Goal: Information Seeking & Learning: Learn about a topic

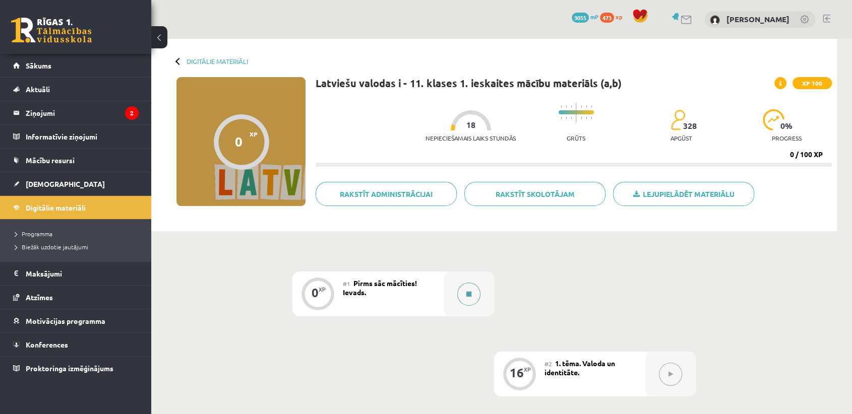
click at [464, 287] on button at bounding box center [468, 294] width 23 height 23
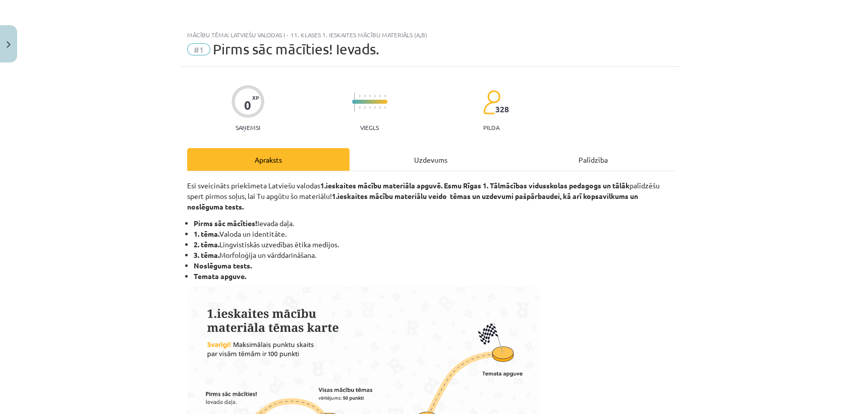
scroll to position [56, 0]
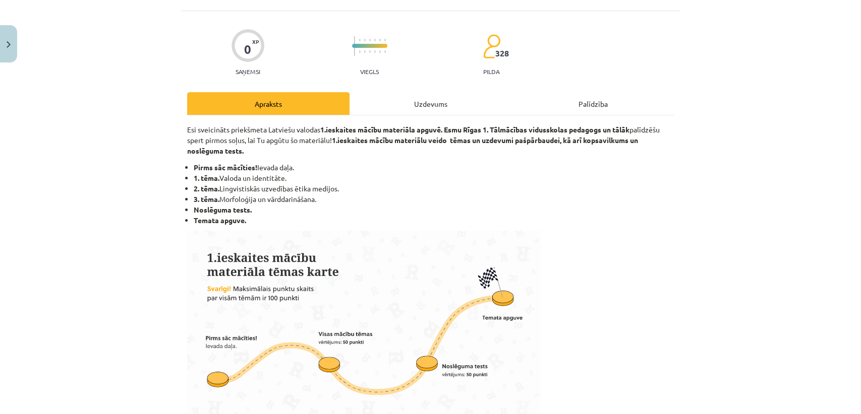
drag, startPoint x: 186, startPoint y: 181, endPoint x: 291, endPoint y: 180, distance: 104.9
click at [291, 180] on ul "Pirms sāc mācīties! Ievada daļa. 1. tēma. Valoda un identitāte. 2. tēma. Lingvi…" at bounding box center [430, 194] width 487 height 64
click at [254, 197] on li "3. tēma. Morfoloģija un vārddarināšana." at bounding box center [434, 199] width 480 height 11
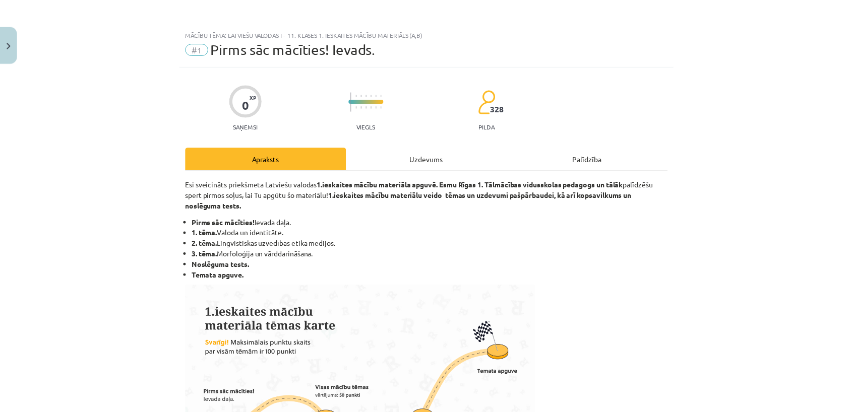
scroll to position [0, 0]
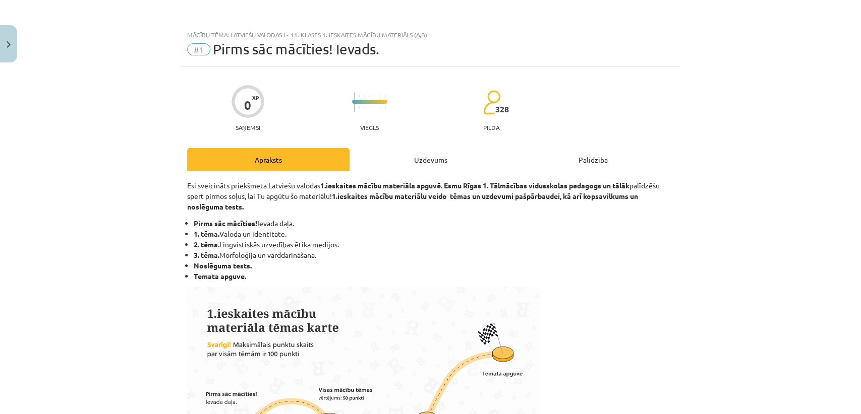
click at [436, 153] on div "Uzdevums" at bounding box center [430, 159] width 162 height 23
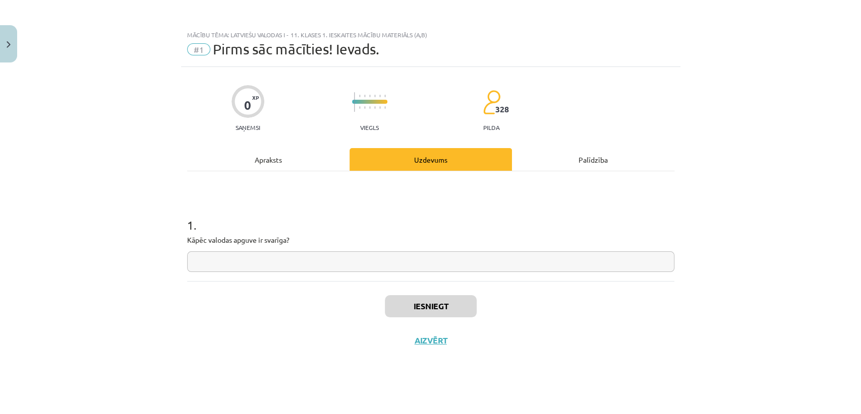
click at [271, 157] on div "Apraksts" at bounding box center [268, 159] width 162 height 23
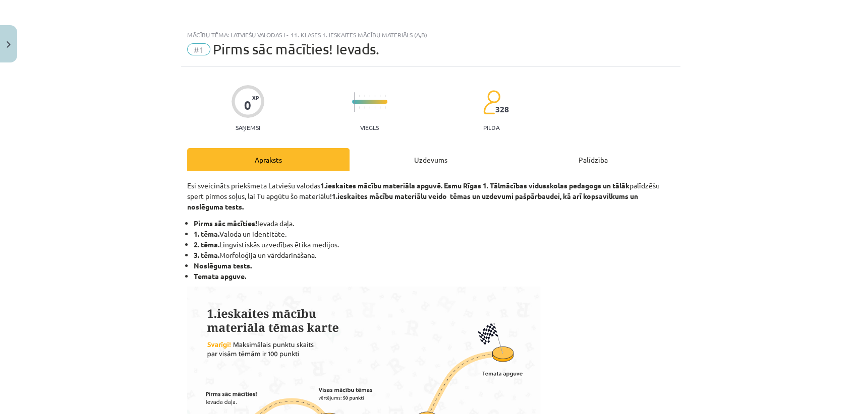
click at [450, 160] on div "Uzdevums" at bounding box center [430, 159] width 162 height 23
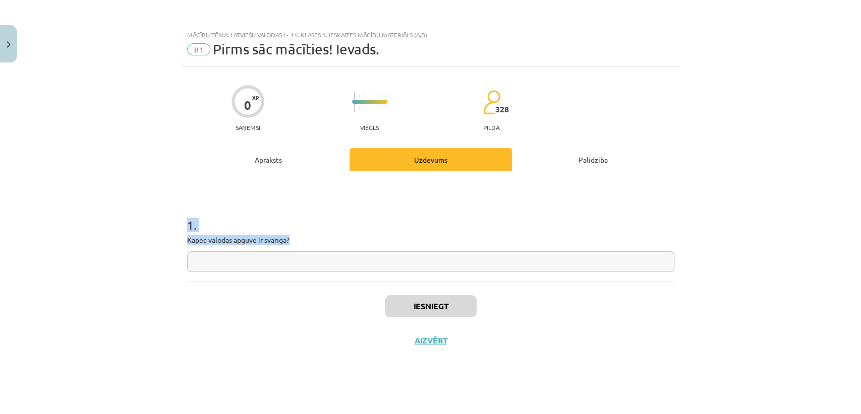
drag, startPoint x: 305, startPoint y: 239, endPoint x: 167, endPoint y: 223, distance: 138.6
click at [167, 223] on div "Mācību tēma: Latviešu valodas i - 11. klases 1. ieskaites mācību materiāls (a,b…" at bounding box center [430, 207] width 861 height 414
click at [331, 231] on h1 "1 ." at bounding box center [430, 216] width 487 height 31
drag, startPoint x: 298, startPoint y: 239, endPoint x: 172, endPoint y: 219, distance: 128.1
click at [172, 219] on div "Mācību tēma: Latviešu valodas i - 11. klases 1. ieskaites mācību materiāls (a,b…" at bounding box center [430, 207] width 861 height 414
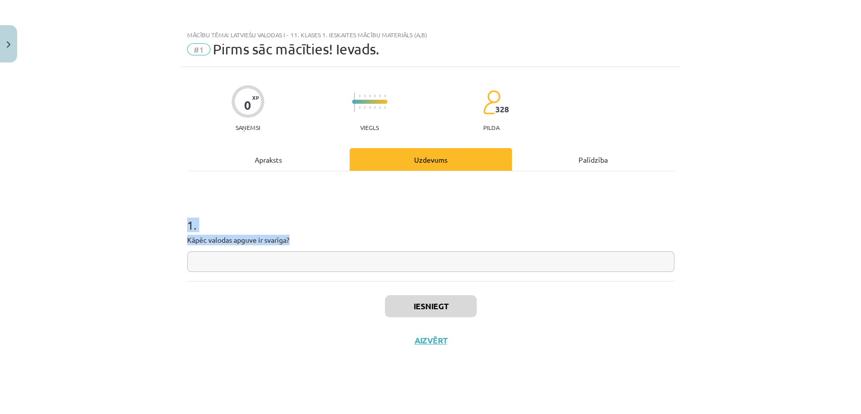
click at [310, 233] on div "1 . Kāpēc valodas apguve ir svarīga?" at bounding box center [430, 237] width 487 height 72
click at [9, 54] on button "Close" at bounding box center [8, 43] width 17 height 37
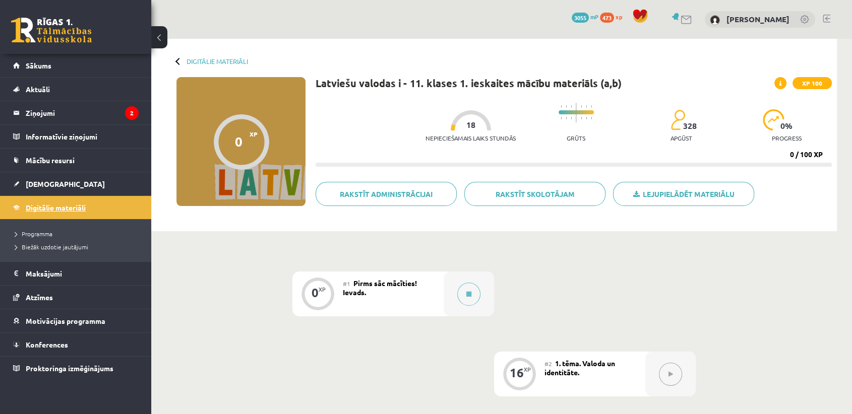
click at [76, 214] on link "Digitālie materiāli" at bounding box center [76, 207] width 126 height 23
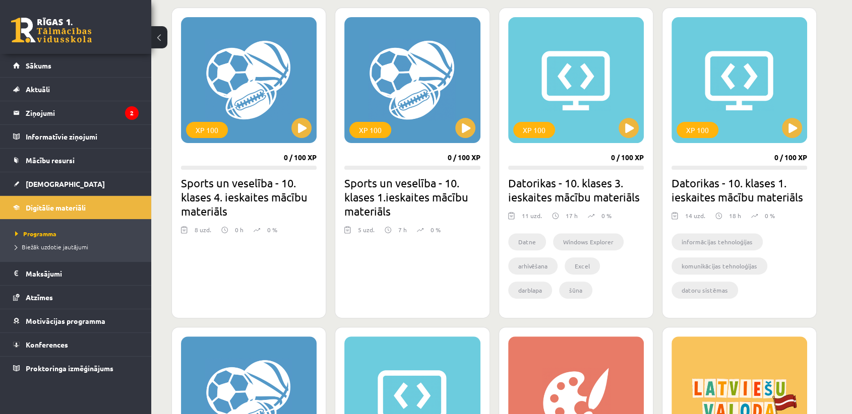
scroll to position [504, 0]
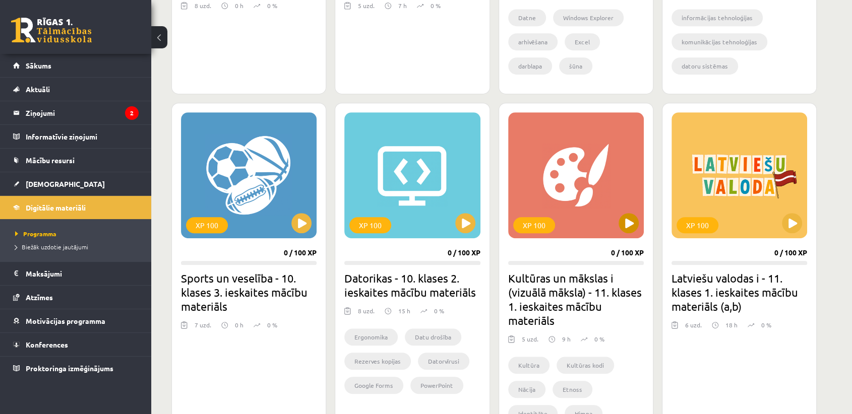
click at [583, 210] on div "XP 100" at bounding box center [576, 175] width 136 height 126
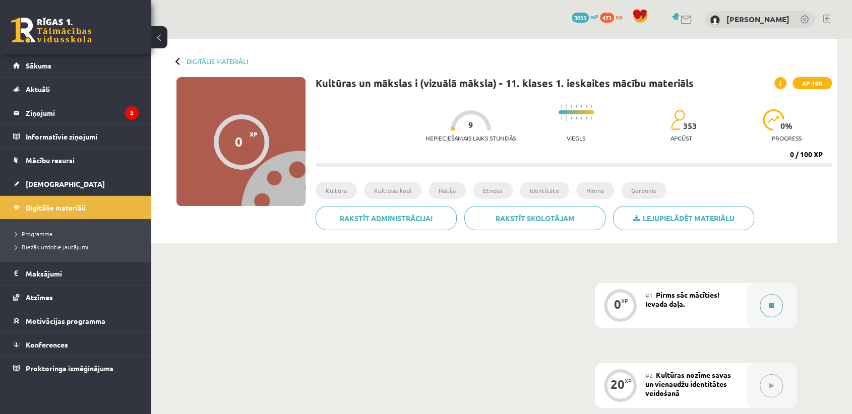
click at [766, 304] on button at bounding box center [771, 305] width 23 height 23
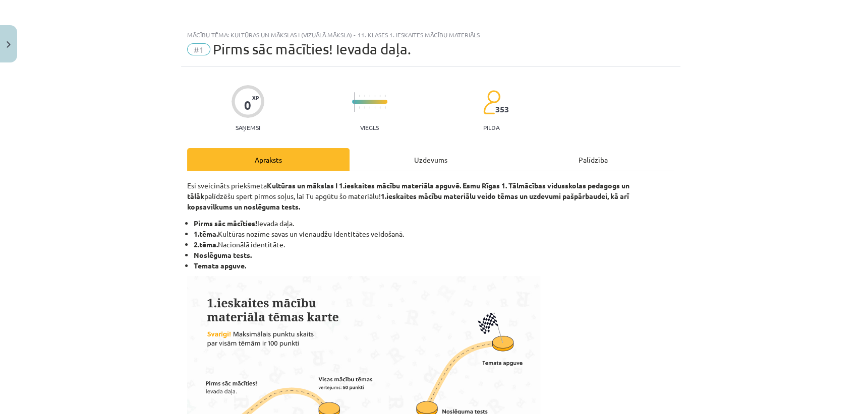
click at [411, 166] on div "Uzdevums" at bounding box center [430, 159] width 162 height 23
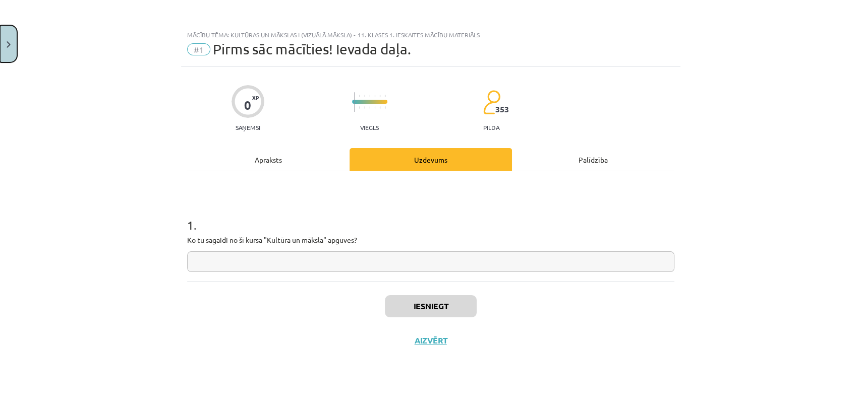
click at [0, 45] on button "Close" at bounding box center [8, 43] width 17 height 37
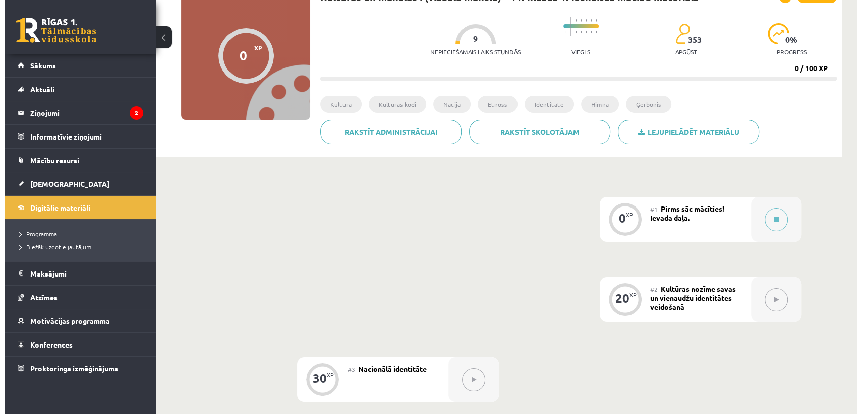
scroll to position [112, 0]
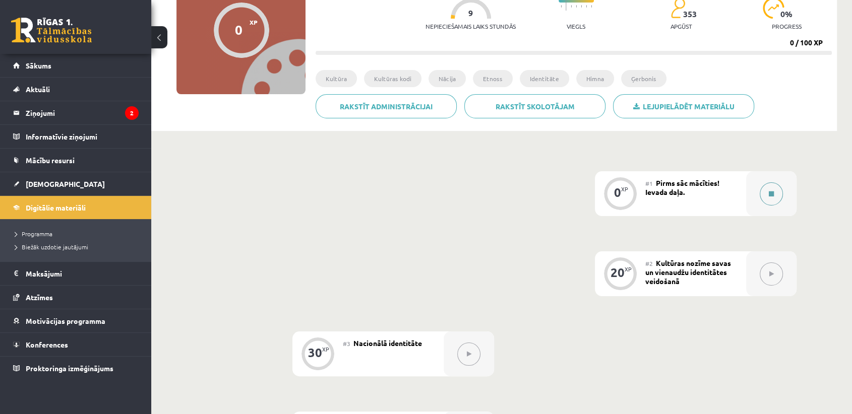
click at [772, 195] on icon at bounding box center [771, 194] width 5 height 6
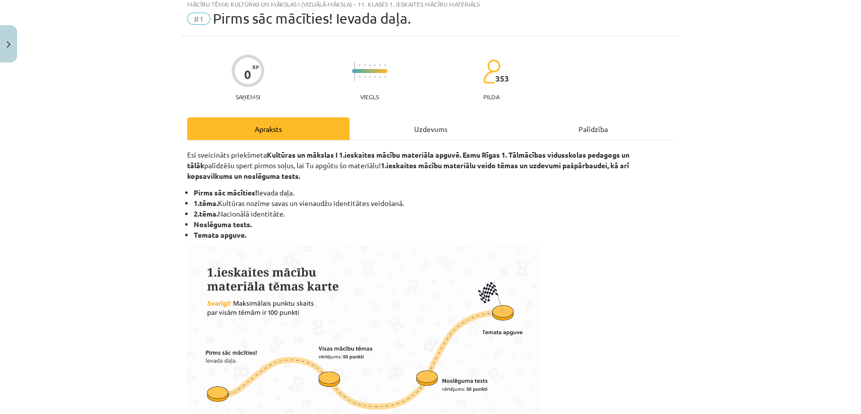
scroll to position [56, 0]
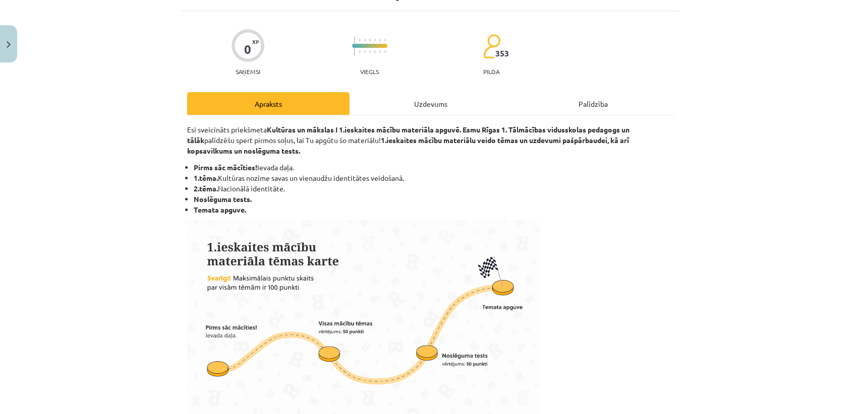
click at [380, 106] on div "Uzdevums" at bounding box center [430, 103] width 162 height 23
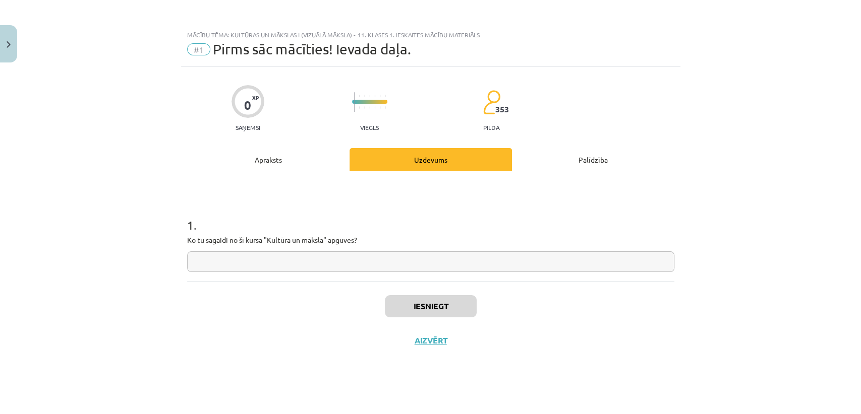
scroll to position [0, 0]
click at [0, 37] on button "Close" at bounding box center [8, 43] width 17 height 37
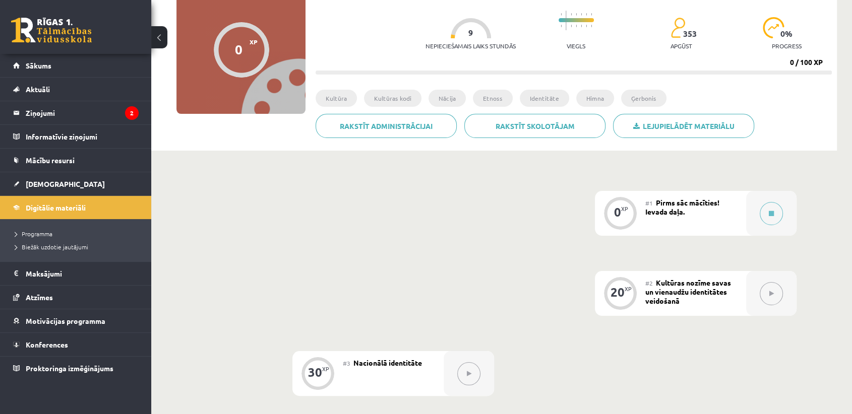
scroll to position [112, 0]
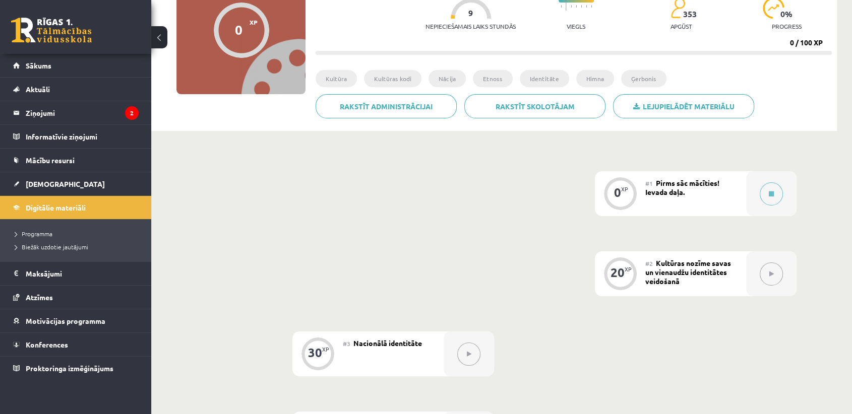
click at [716, 198] on div "#1 Pirms sāc mācīties! Ievada daļa." at bounding box center [695, 193] width 101 height 45
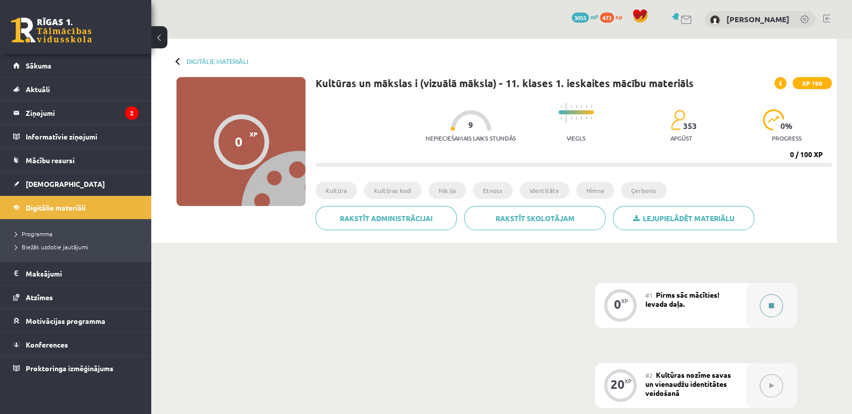
click at [779, 308] on button at bounding box center [771, 305] width 23 height 23
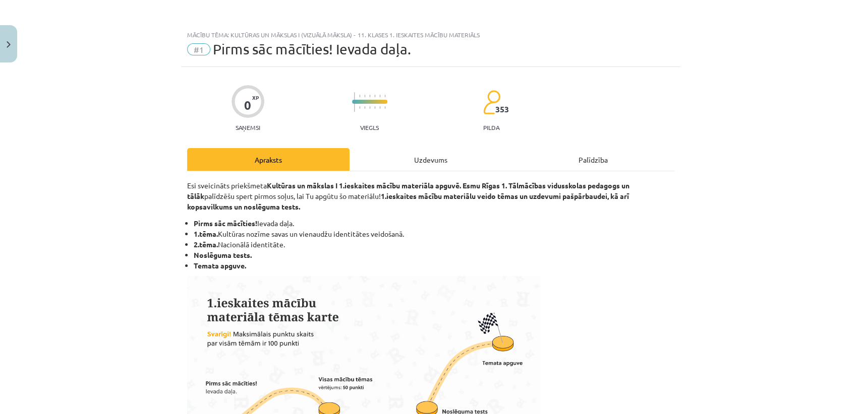
click at [436, 162] on div "Uzdevums" at bounding box center [430, 159] width 162 height 23
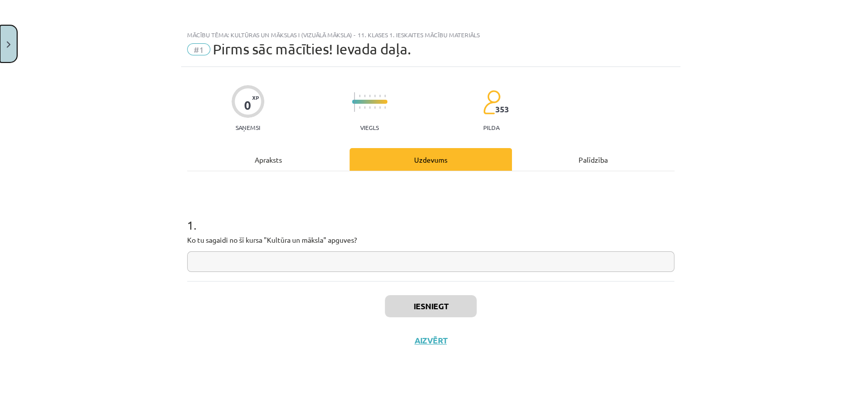
click at [11, 56] on button "Close" at bounding box center [8, 43] width 17 height 37
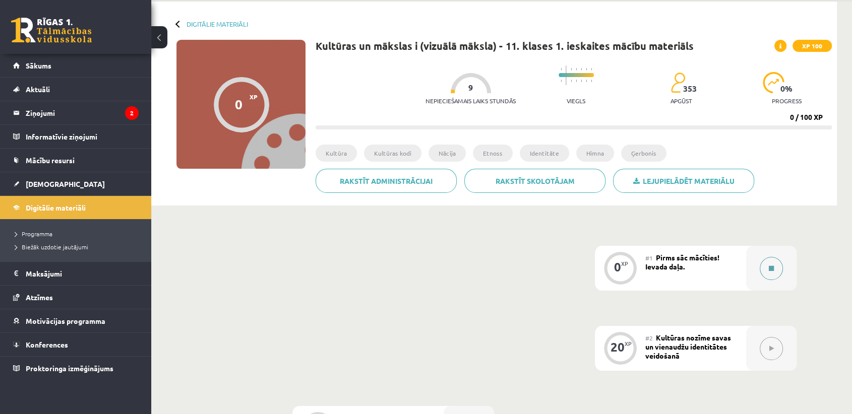
scroll to position [112, 0]
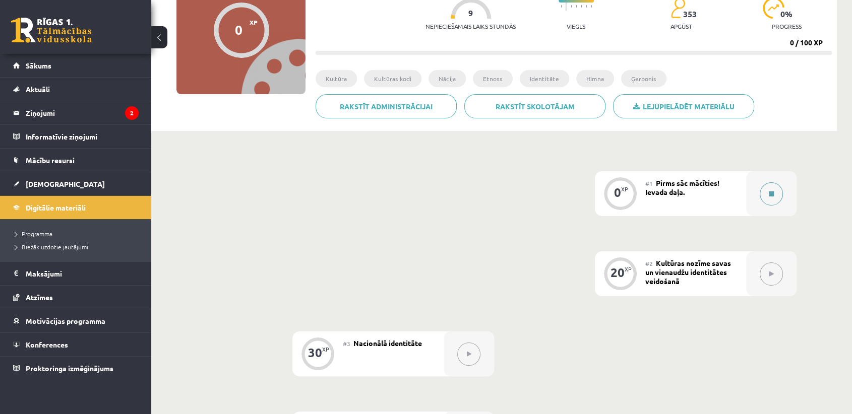
click at [776, 198] on button at bounding box center [771, 193] width 23 height 23
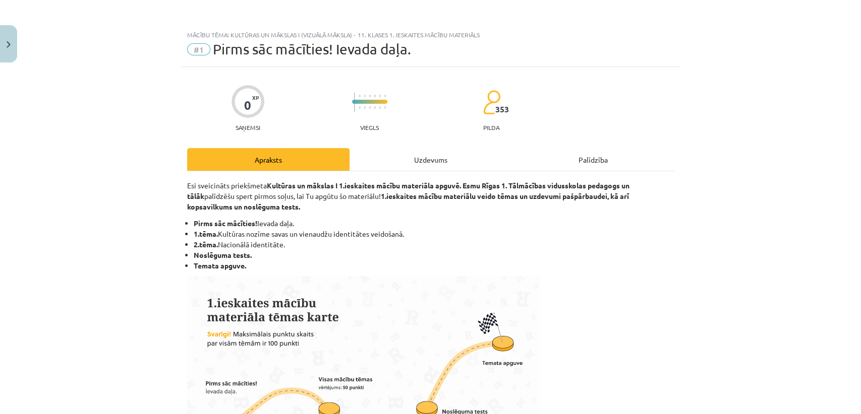
click at [432, 159] on div "Uzdevums" at bounding box center [430, 159] width 162 height 23
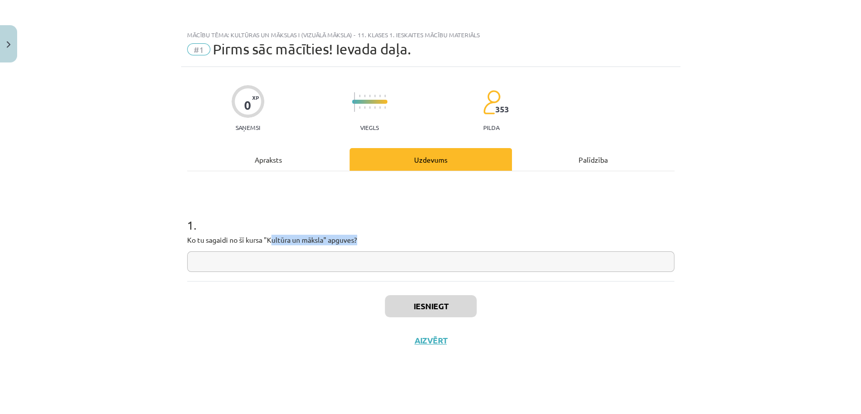
drag, startPoint x: 385, startPoint y: 241, endPoint x: 274, endPoint y: 240, distance: 110.9
click at [274, 240] on p "Ko tu sagaidi no šī kursa "Kultūra un māksla" apguves?" at bounding box center [430, 240] width 487 height 11
click at [396, 228] on h1 "1 ." at bounding box center [430, 216] width 487 height 31
click at [0, 24] on div "Mācību tēma: Kultūras un mākslas i (vizuālā māksla) - 11. klases 1. ieskaites m…" at bounding box center [430, 207] width 861 height 414
click at [1, 41] on button "Close" at bounding box center [8, 43] width 17 height 37
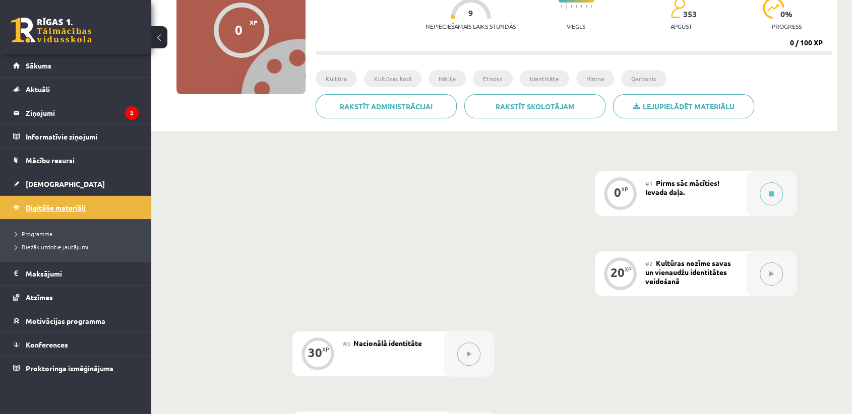
click at [78, 206] on span "Digitālie materiāli" at bounding box center [56, 207] width 60 height 9
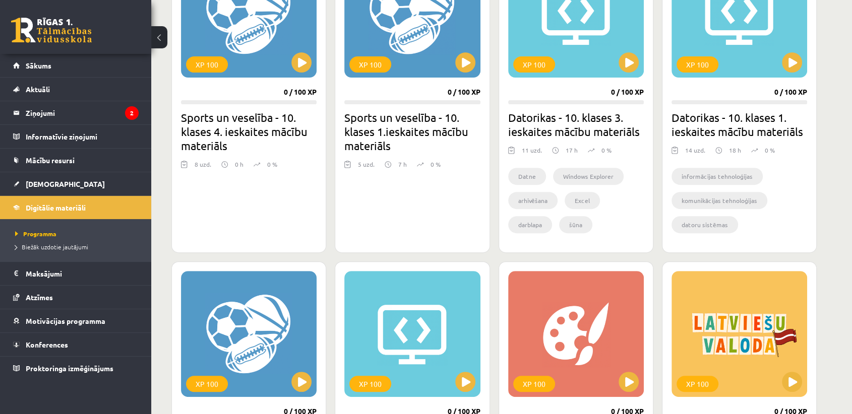
scroll to position [448, 0]
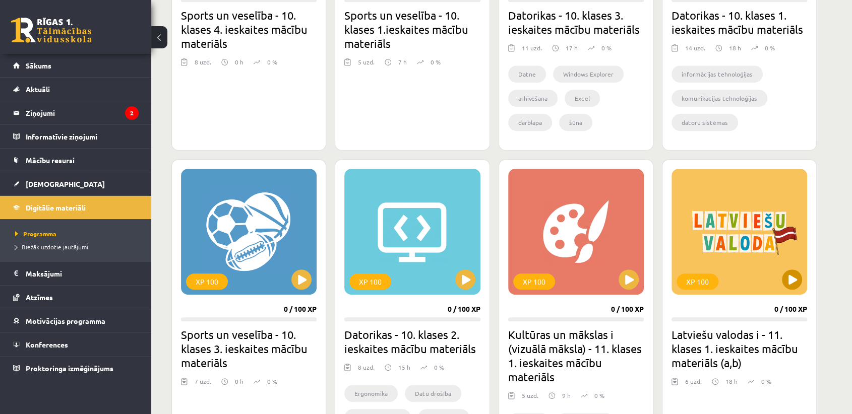
click at [806, 275] on div "XP 100" at bounding box center [740, 232] width 136 height 126
click at [764, 278] on div "XP 100" at bounding box center [740, 232] width 136 height 126
click at [764, 267] on div "XP 100" at bounding box center [740, 232] width 136 height 126
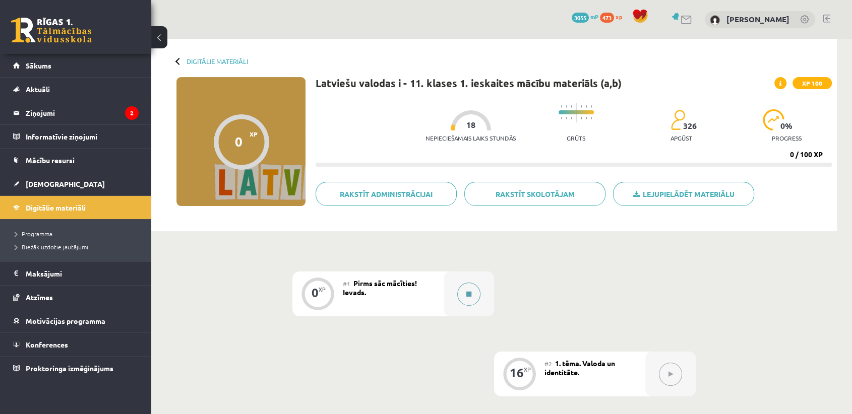
click at [475, 288] on button at bounding box center [468, 294] width 23 height 23
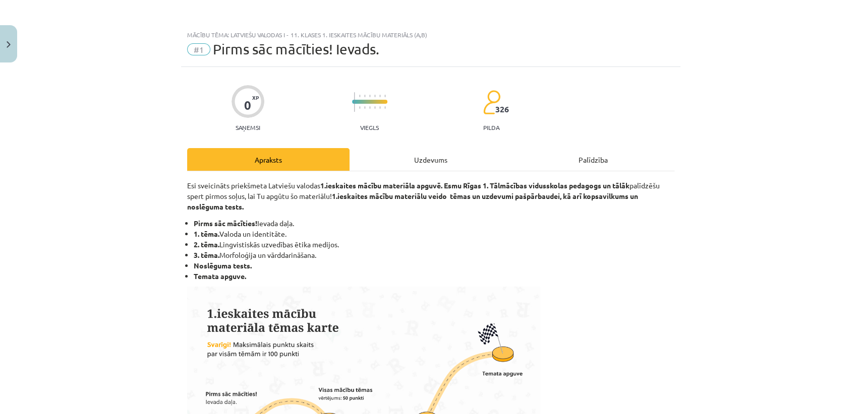
click at [428, 160] on div "Uzdevums" at bounding box center [430, 159] width 162 height 23
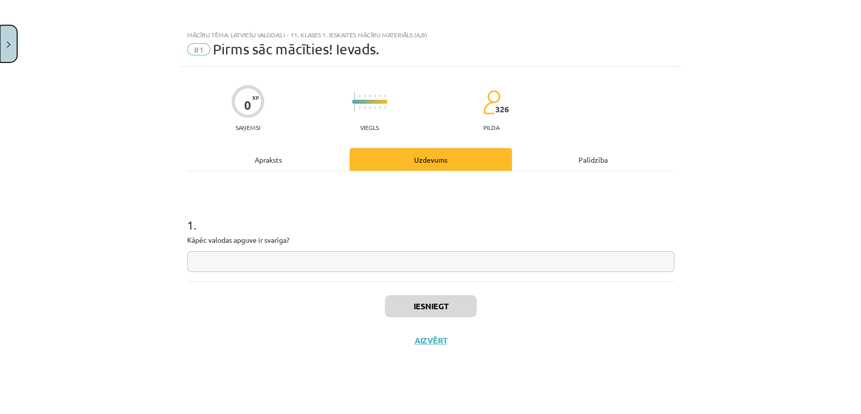
click at [11, 52] on button "Close" at bounding box center [8, 43] width 17 height 37
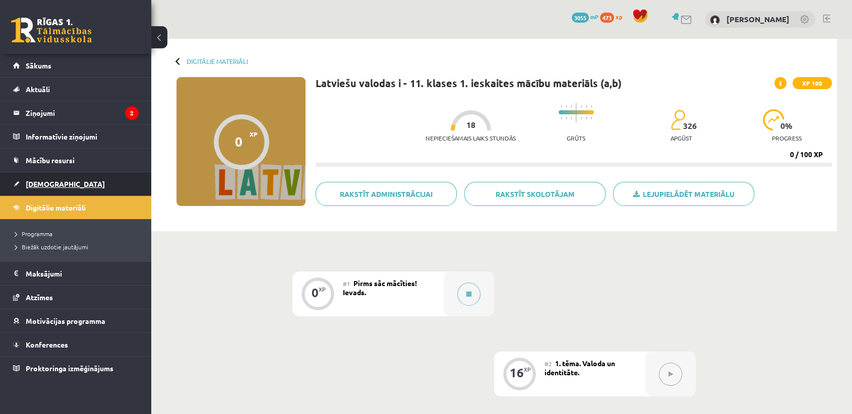
click at [75, 189] on link "[DEMOGRAPHIC_DATA]" at bounding box center [76, 183] width 126 height 23
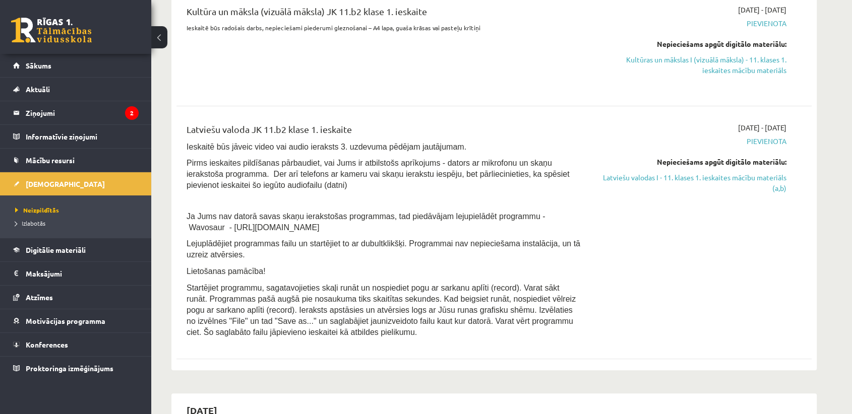
scroll to position [280, 0]
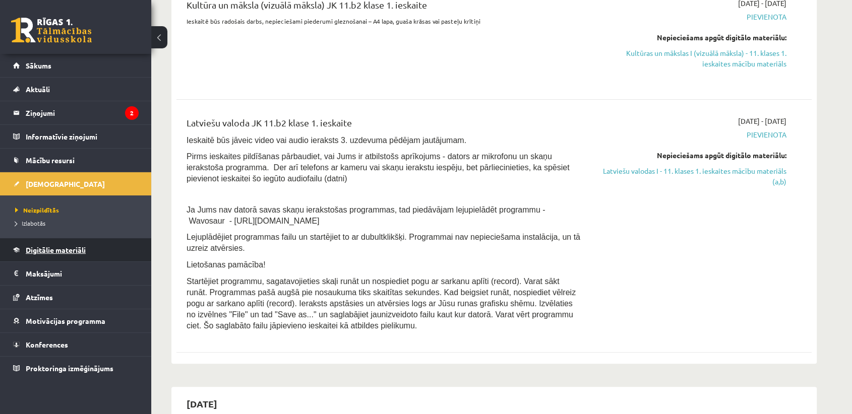
click at [129, 253] on link "Digitālie materiāli" at bounding box center [76, 249] width 126 height 23
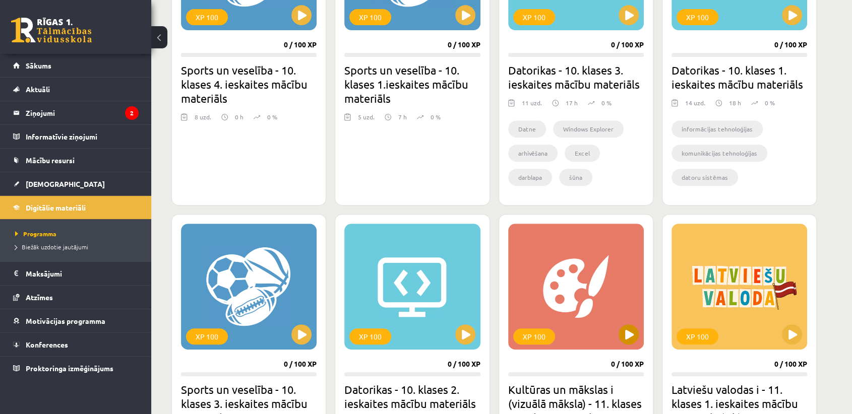
scroll to position [504, 0]
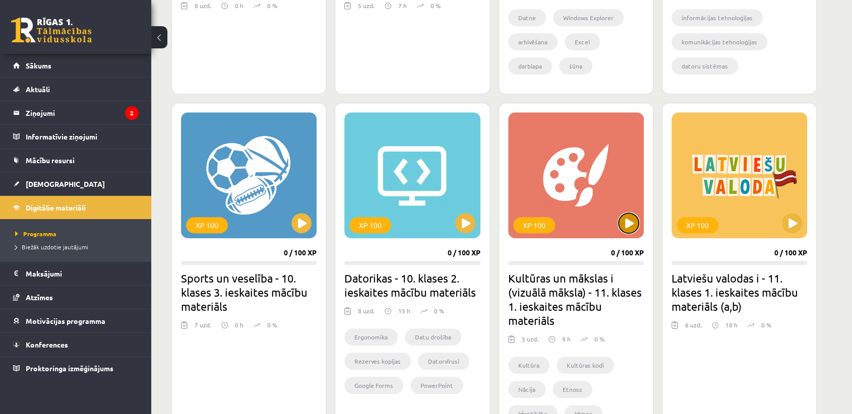
click at [623, 220] on button at bounding box center [629, 223] width 20 height 20
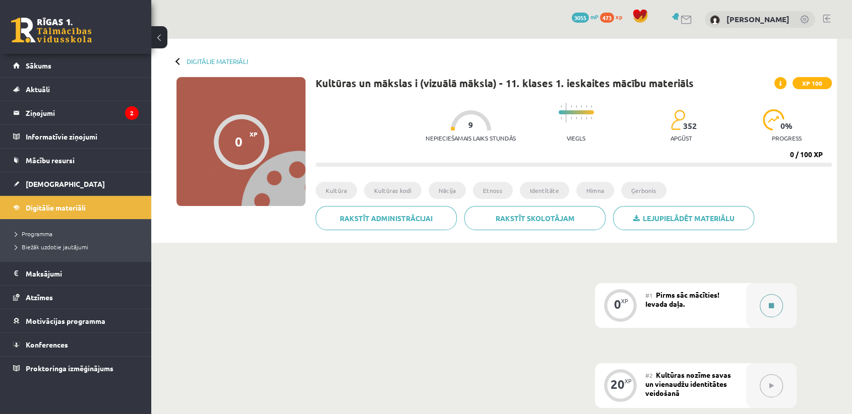
click at [767, 322] on div at bounding box center [771, 305] width 50 height 45
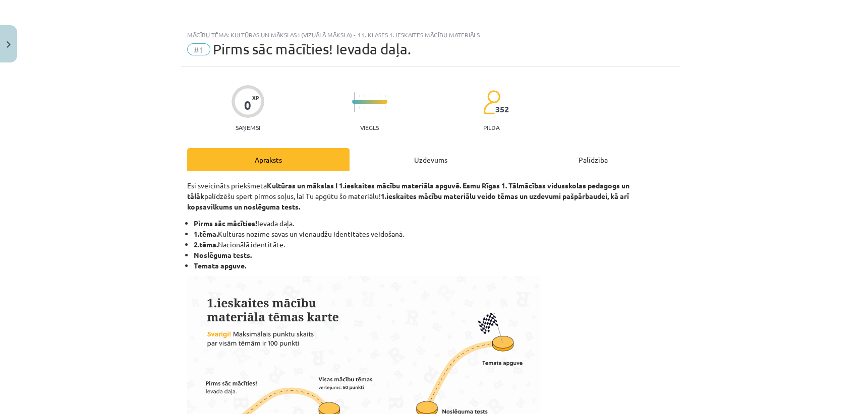
click at [479, 156] on div "Uzdevums" at bounding box center [430, 159] width 162 height 23
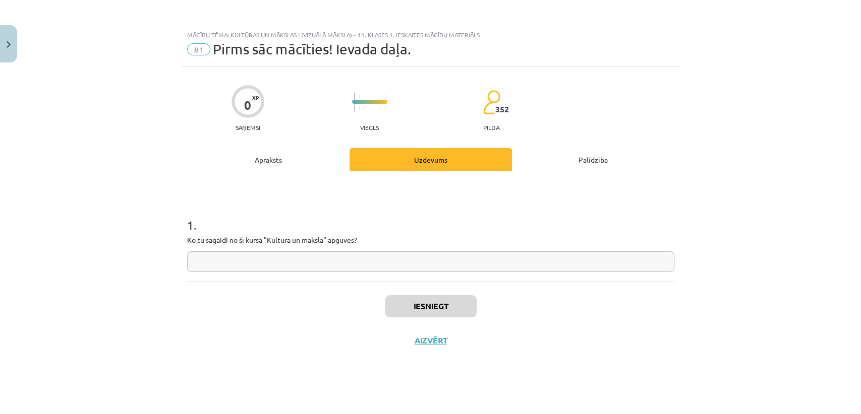
click at [477, 258] on input "text" at bounding box center [430, 262] width 487 height 21
type input "*"
click at [234, 172] on div "1 . Ko tu sagaidi no šī kursa "Kultūra un māksla" apguves?" at bounding box center [430, 226] width 487 height 110
click at [252, 149] on div "Apraksts" at bounding box center [268, 159] width 162 height 23
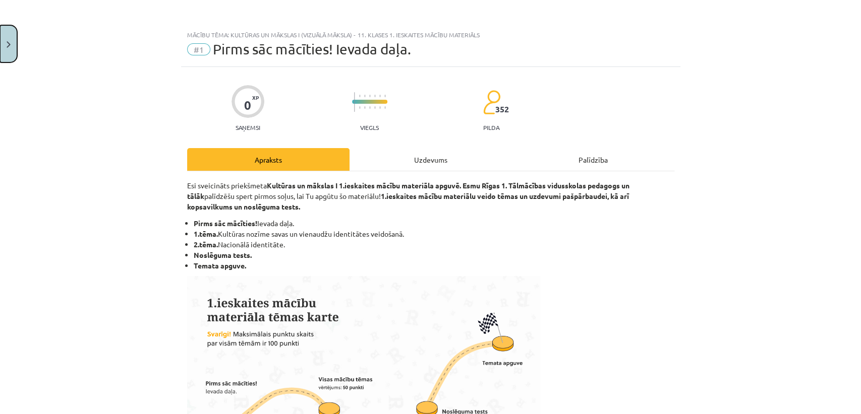
click at [15, 34] on button "Close" at bounding box center [8, 43] width 17 height 37
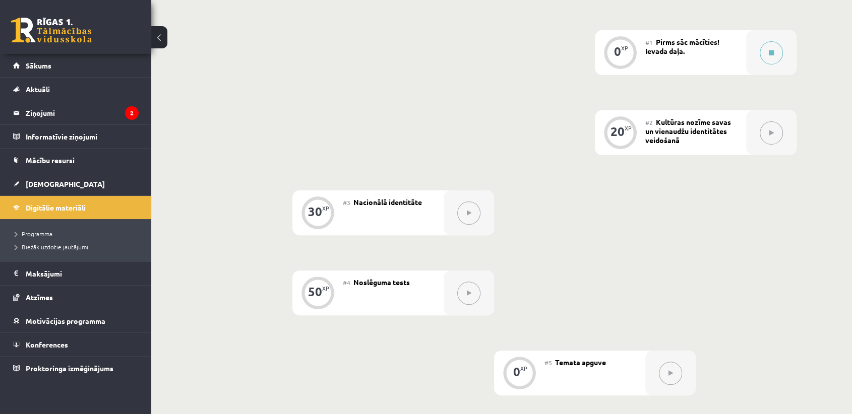
scroll to position [280, 0]
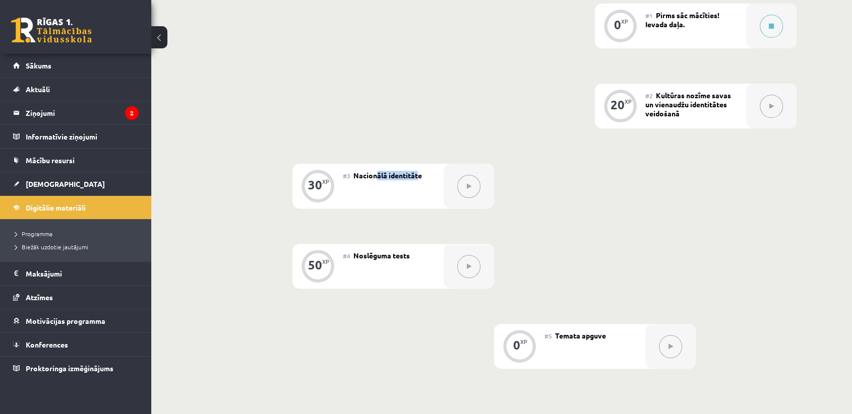
drag, startPoint x: 416, startPoint y: 177, endPoint x: 376, endPoint y: 177, distance: 40.8
click at [376, 177] on span "Nacionālā identitāte" at bounding box center [387, 175] width 69 height 9
drag, startPoint x: 434, startPoint y: 189, endPoint x: 415, endPoint y: 186, distance: 18.4
click at [415, 186] on div "#3 Nacionālā identitāte" at bounding box center [393, 186] width 101 height 45
click at [411, 208] on div "#3 Nacionālā identitāte" at bounding box center [393, 186] width 101 height 45
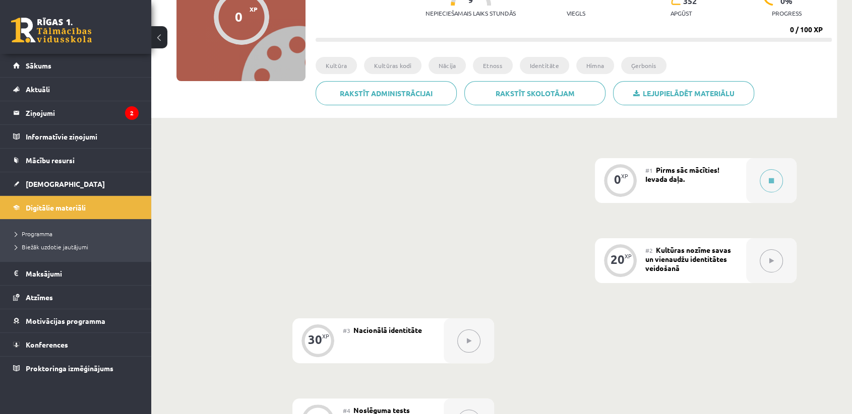
scroll to position [0, 0]
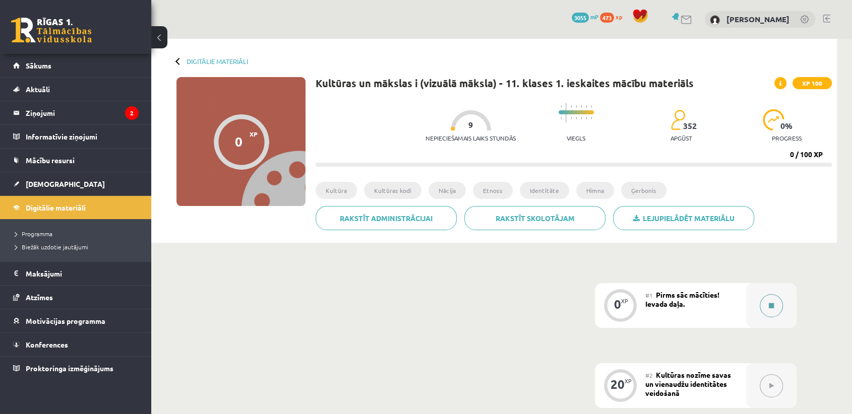
click at [769, 304] on icon at bounding box center [771, 306] width 5 height 6
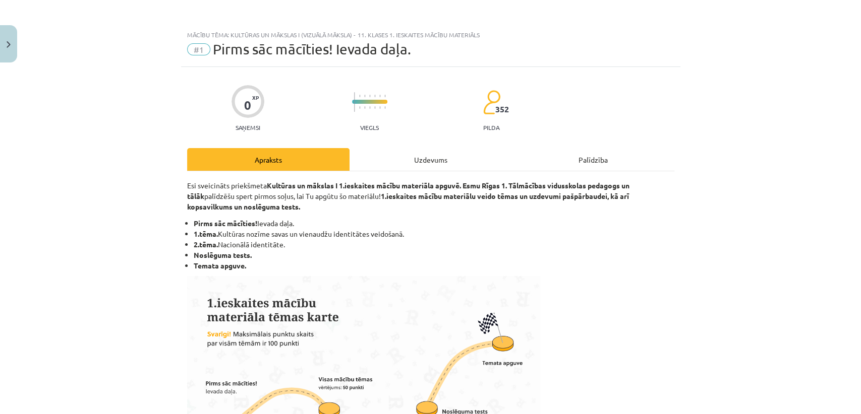
click at [411, 169] on div "Uzdevums" at bounding box center [430, 159] width 162 height 23
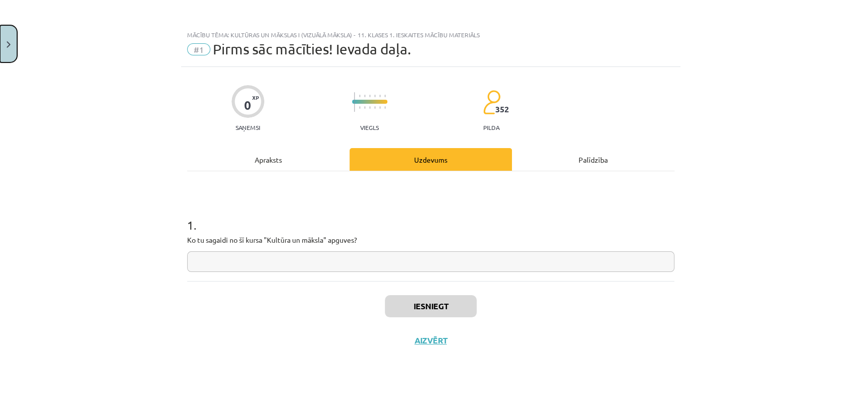
click at [11, 40] on button "Close" at bounding box center [8, 43] width 17 height 37
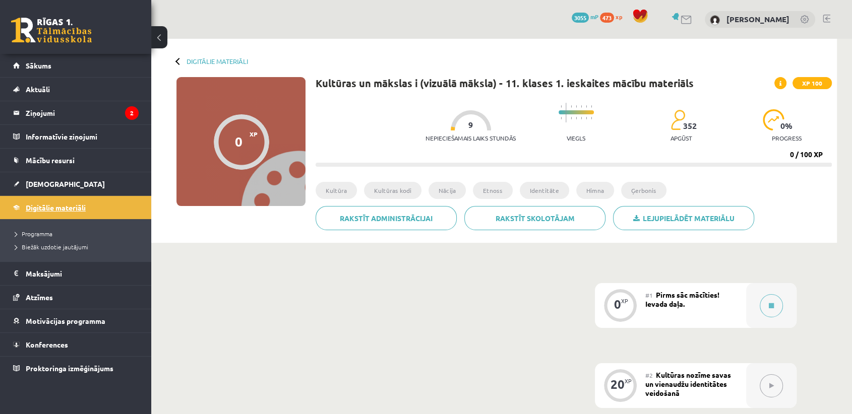
click at [121, 204] on link "Digitālie materiāli" at bounding box center [76, 207] width 126 height 23
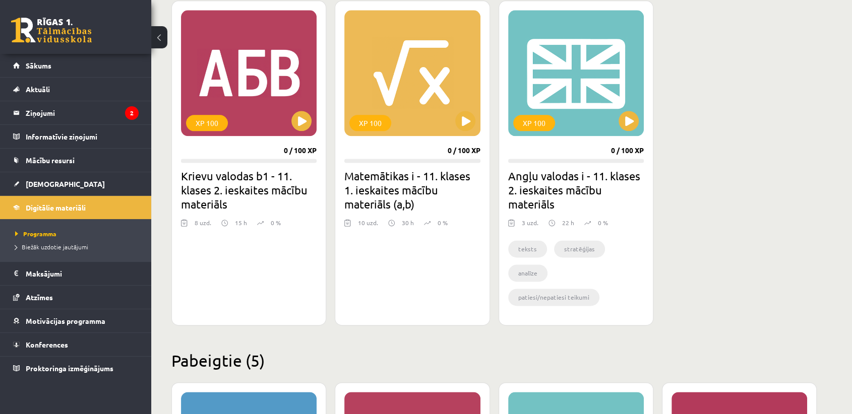
scroll to position [1232, 0]
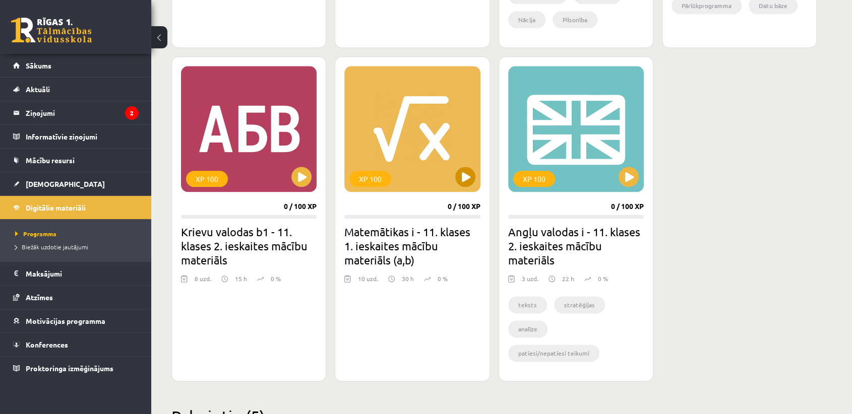
click at [472, 167] on div "XP 100" at bounding box center [412, 129] width 136 height 126
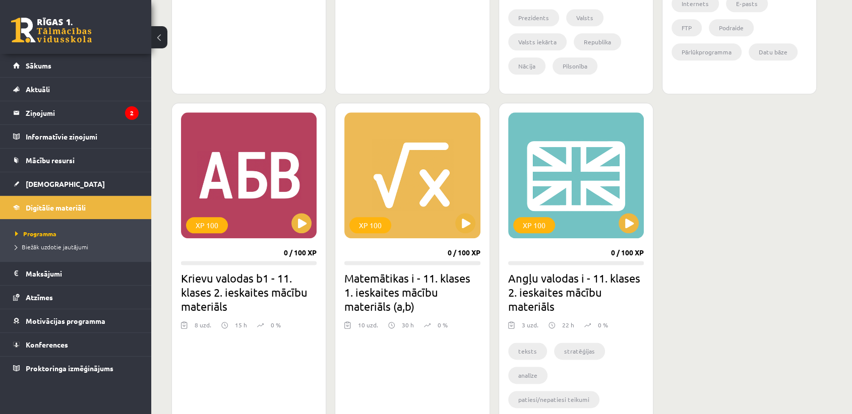
scroll to position [1120, 0]
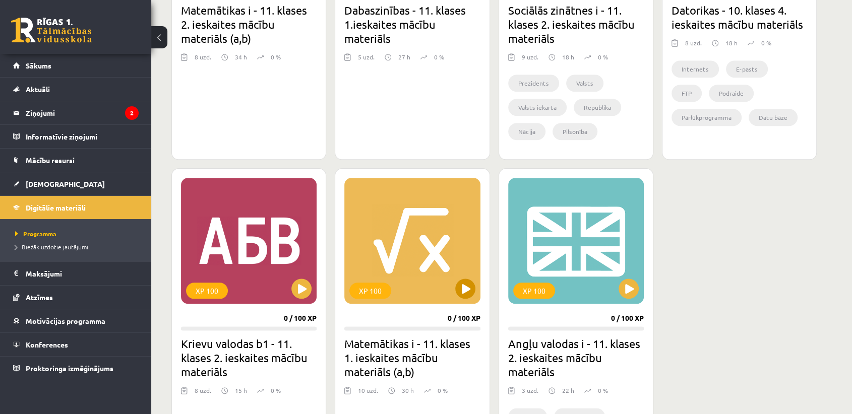
click at [472, 273] on div "XP 100" at bounding box center [412, 241] width 136 height 126
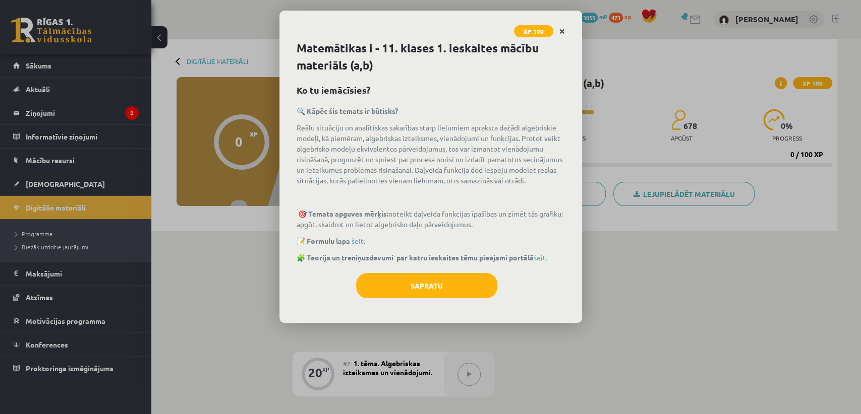
click at [561, 32] on icon "Close" at bounding box center [562, 31] width 6 height 7
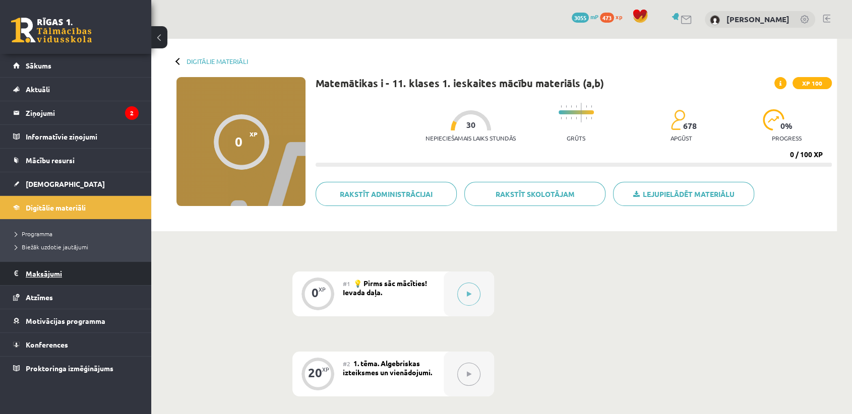
click at [71, 277] on legend "Maksājumi 0" at bounding box center [82, 273] width 113 height 23
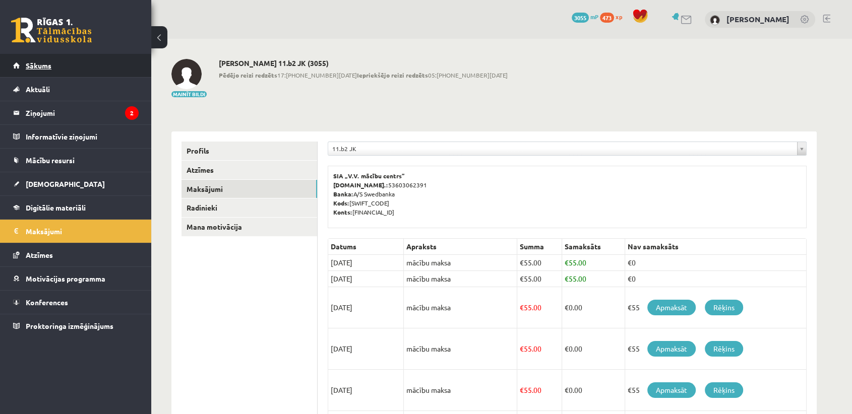
click at [65, 62] on link "Sākums" at bounding box center [76, 65] width 126 height 23
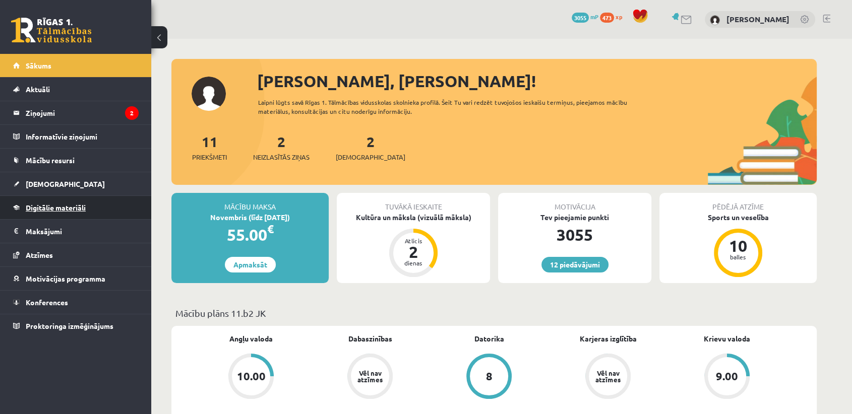
click at [108, 209] on link "Digitālie materiāli" at bounding box center [76, 207] width 126 height 23
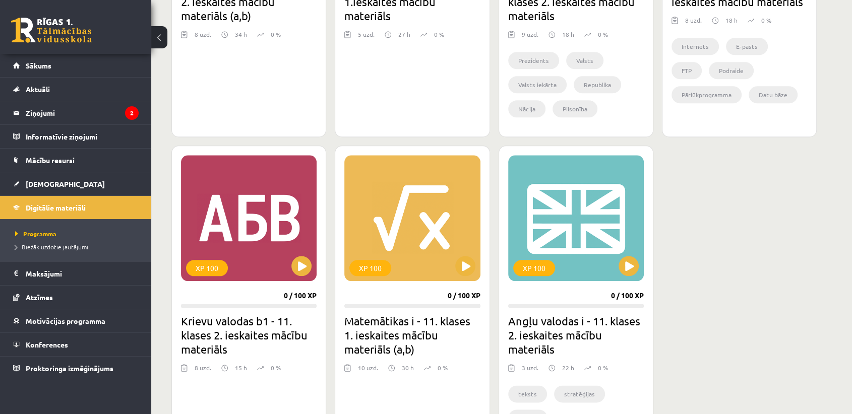
scroll to position [1176, 0]
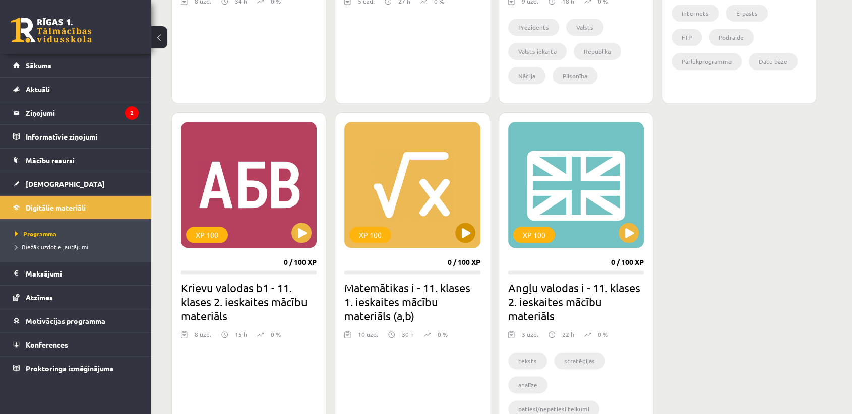
click at [419, 245] on div "XP 100" at bounding box center [412, 185] width 136 height 126
click at [435, 206] on div "XP 100" at bounding box center [412, 185] width 136 height 126
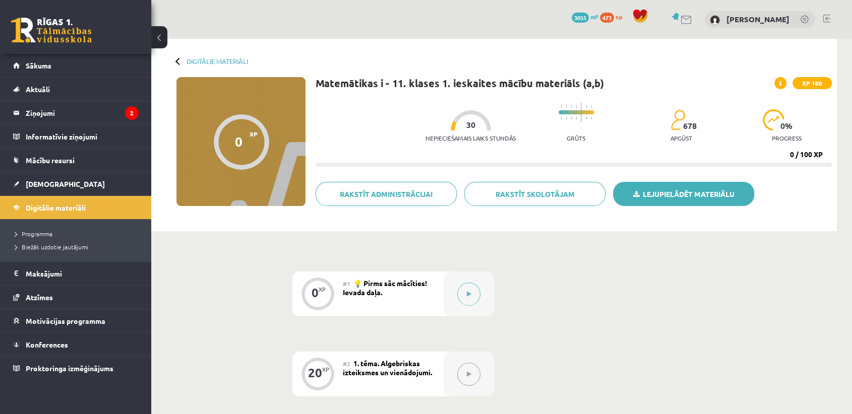
click at [657, 189] on link "Lejupielādēt materiālu" at bounding box center [683, 194] width 141 height 24
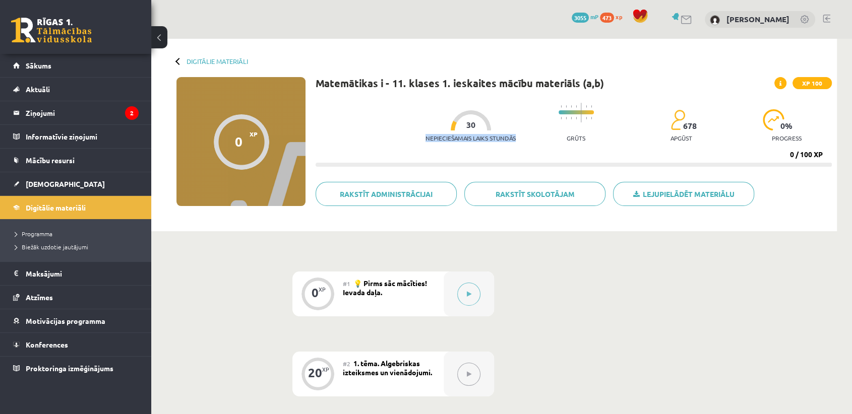
drag, startPoint x: 511, startPoint y: 138, endPoint x: 405, endPoint y: 143, distance: 106.0
click at [405, 143] on div "Nepieciešamais laiks stundās 30 Grūts 678 apgūst 0 % progress 0 / 100 XP" at bounding box center [574, 132] width 516 height 69
click at [386, 137] on div "Nepieciešamais laiks stundās 30 Grūts 678 apgūst 0 % progress 0 / 100 XP" at bounding box center [574, 132] width 516 height 69
click at [55, 101] on legend "Ziņojumi 2" at bounding box center [82, 112] width 113 height 23
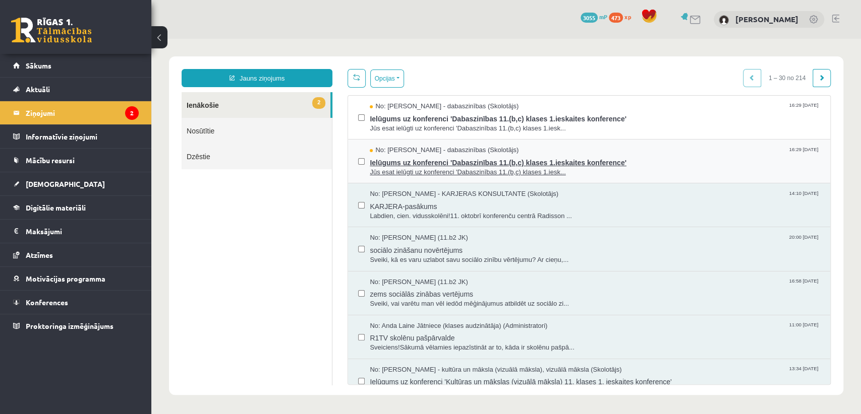
click at [672, 161] on span "Ielūgums uz konferenci 'Dabaszinības 11.(b,c) klases 1.ieskaites konference'" at bounding box center [595, 161] width 450 height 13
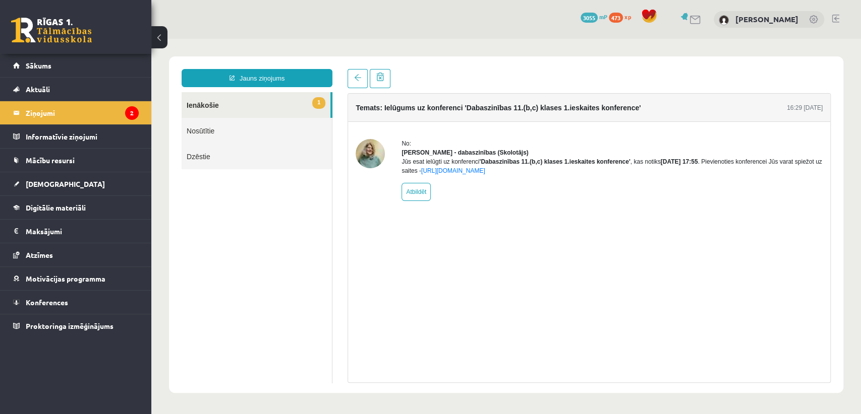
click at [309, 108] on link "1 Ienākošie" at bounding box center [255, 105] width 149 height 26
click at [299, 104] on link "1 Ienākošie" at bounding box center [255, 105] width 149 height 26
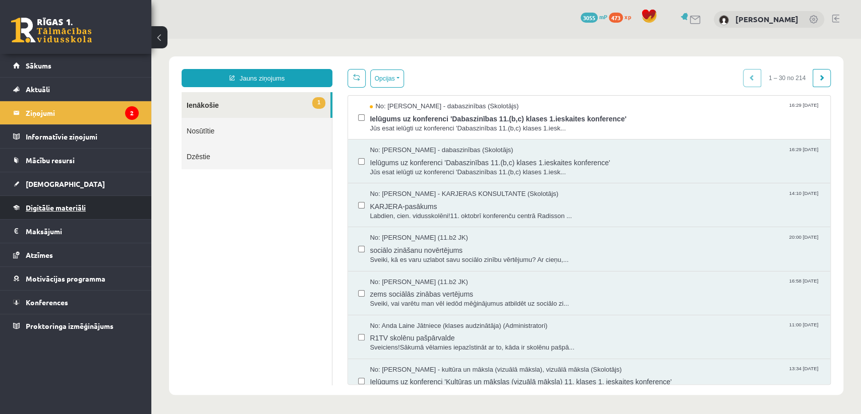
click at [106, 210] on link "Digitālie materiāli" at bounding box center [76, 207] width 126 height 23
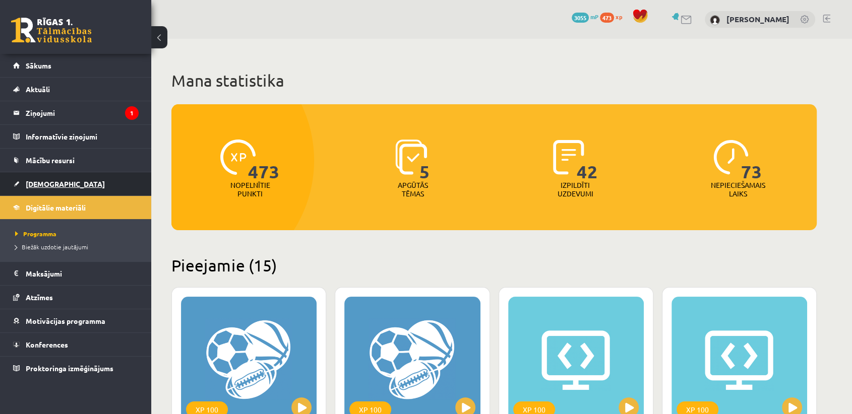
click at [101, 182] on link "[DEMOGRAPHIC_DATA]" at bounding box center [76, 183] width 126 height 23
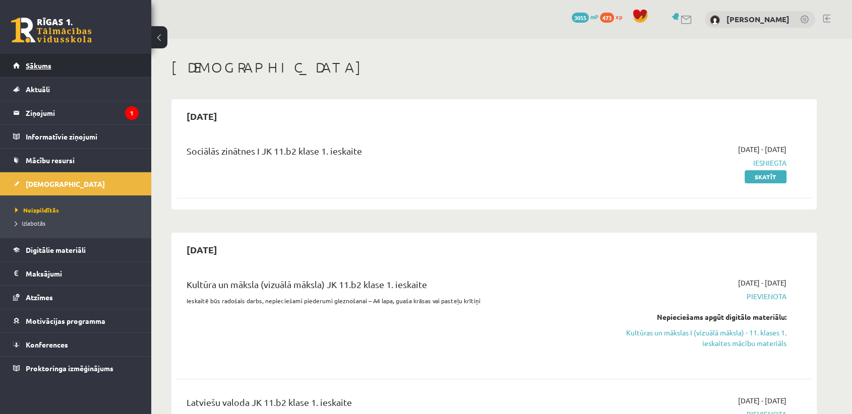
click at [79, 68] on link "Sākums" at bounding box center [76, 65] width 126 height 23
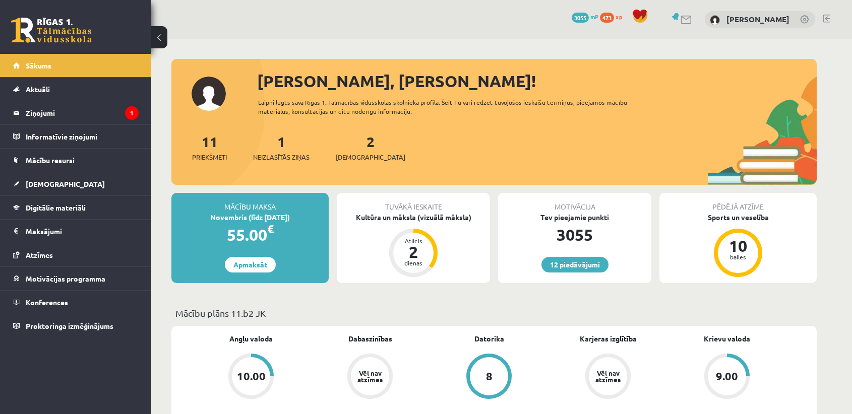
scroll to position [224, 0]
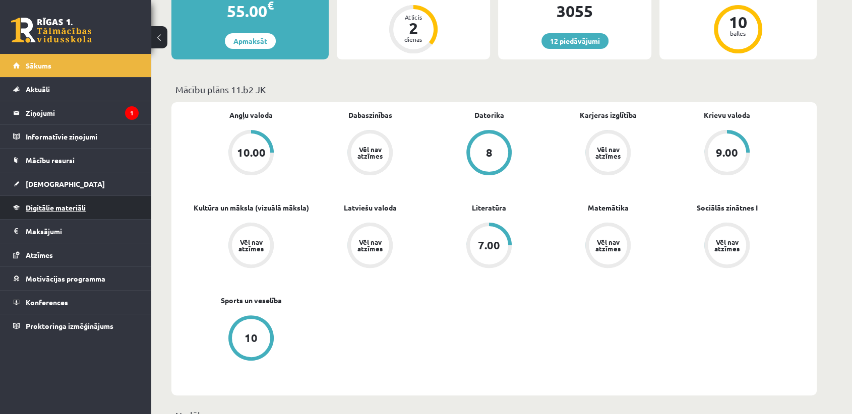
click at [113, 203] on link "Digitālie materiāli" at bounding box center [76, 207] width 126 height 23
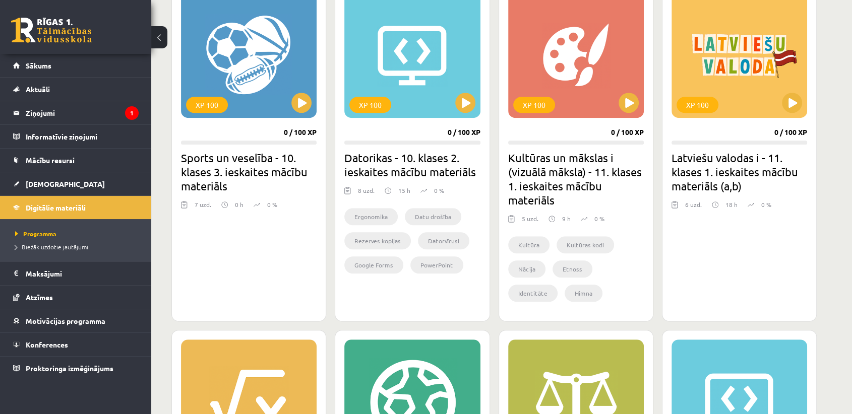
scroll to position [560, 0]
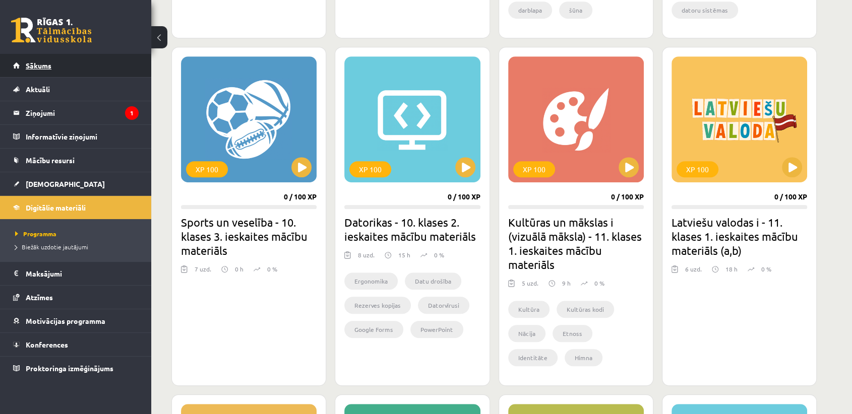
click at [88, 65] on link "Sākums" at bounding box center [76, 65] width 126 height 23
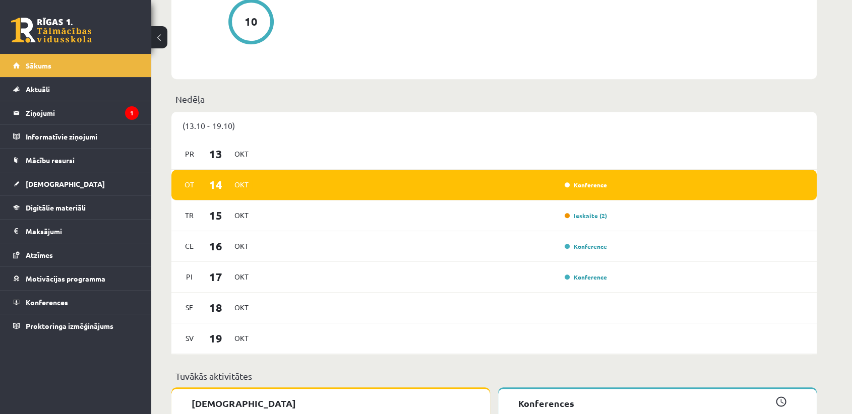
scroll to position [560, 0]
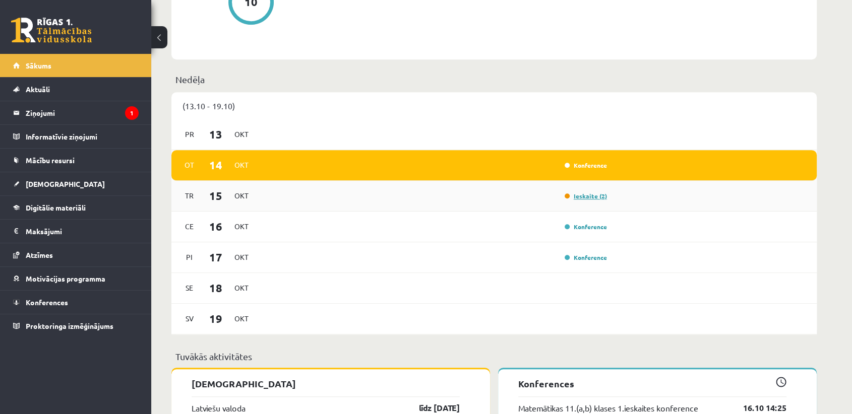
click at [580, 198] on link "Ieskaite (2)" at bounding box center [586, 196] width 42 height 8
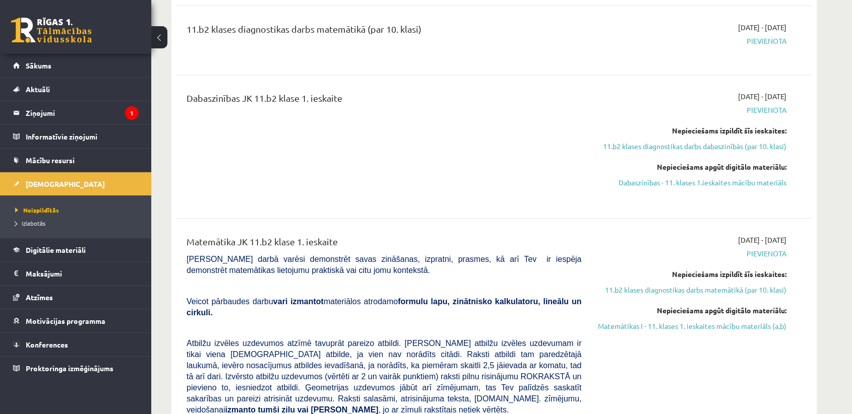
scroll to position [784, 0]
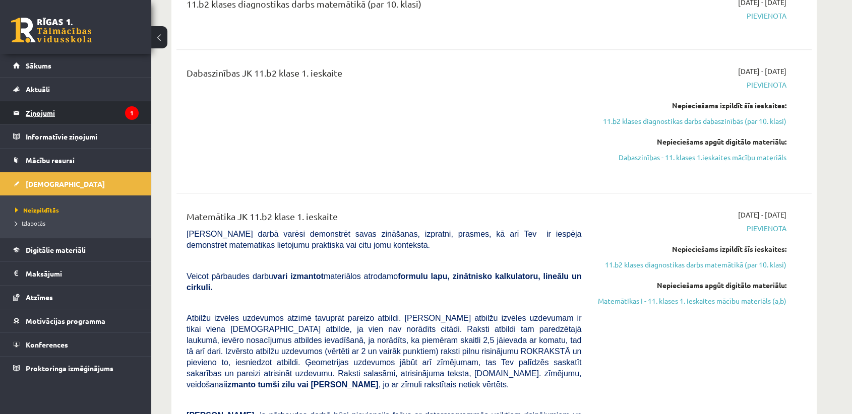
click at [113, 115] on legend "Ziņojumi 1" at bounding box center [82, 112] width 113 height 23
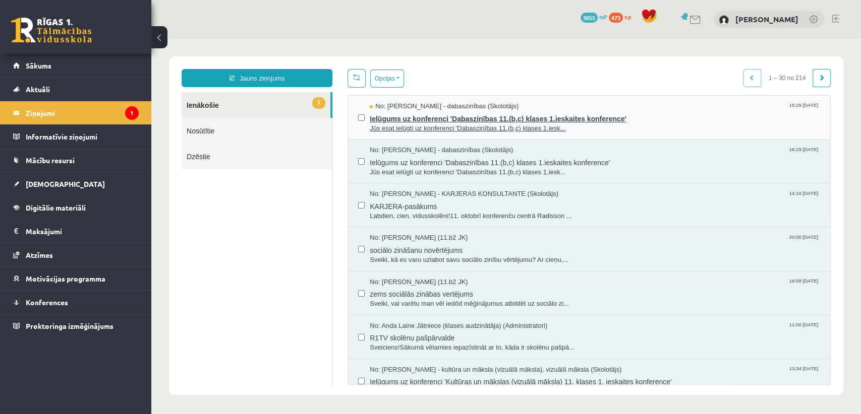
click at [681, 113] on span "Ielūgums uz konferenci 'Dabaszinības 11.(b,c) klases 1.ieskaites konference'" at bounding box center [595, 117] width 450 height 13
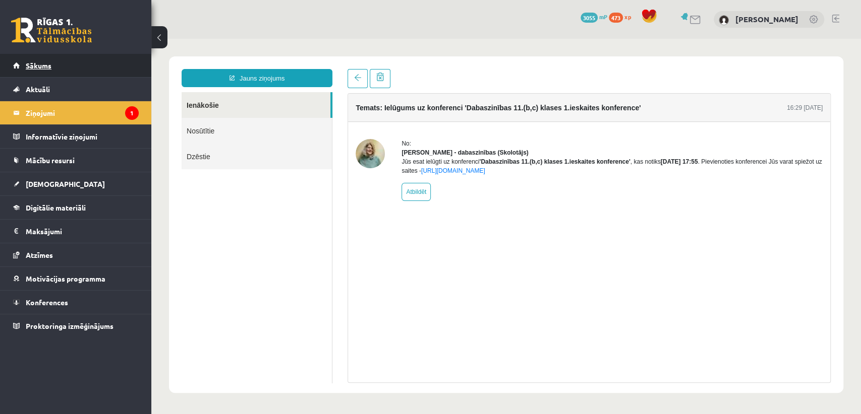
click at [116, 60] on link "Sākums" at bounding box center [76, 65] width 126 height 23
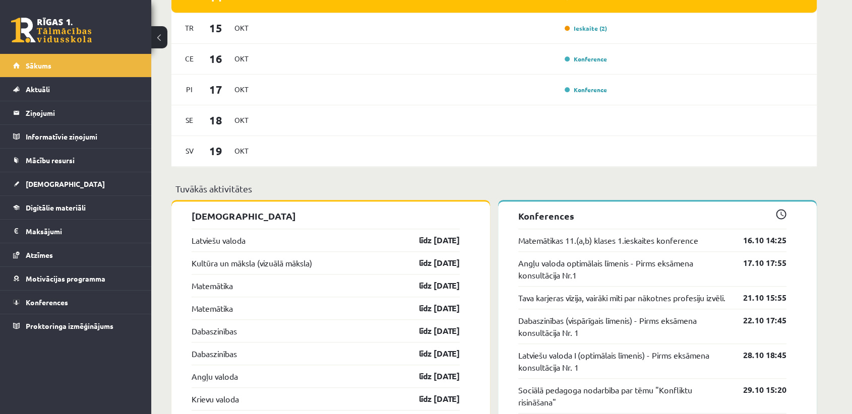
scroll to position [616, 0]
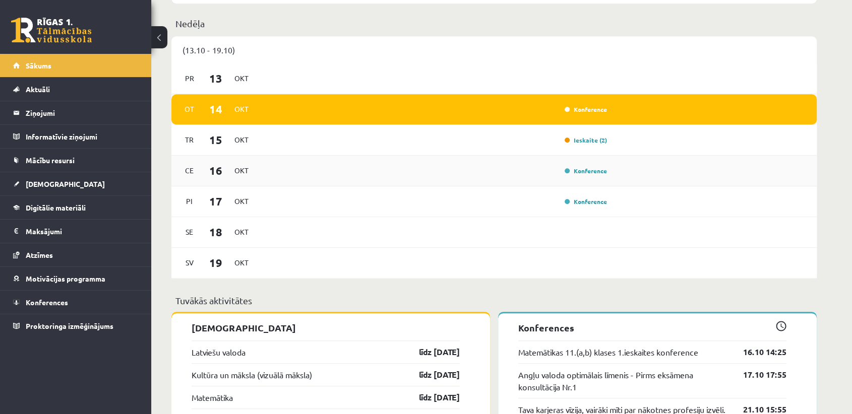
click at [606, 166] on div "Konference" at bounding box center [585, 171] width 50 height 10
click at [600, 173] on link "Konference" at bounding box center [586, 171] width 42 height 8
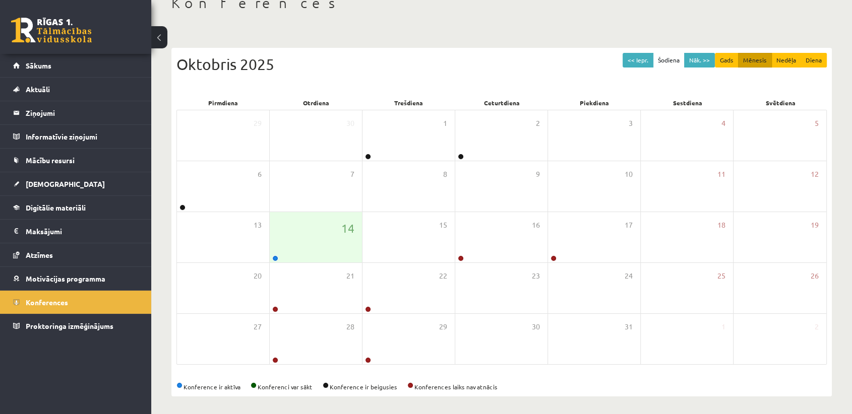
scroll to position [67, 0]
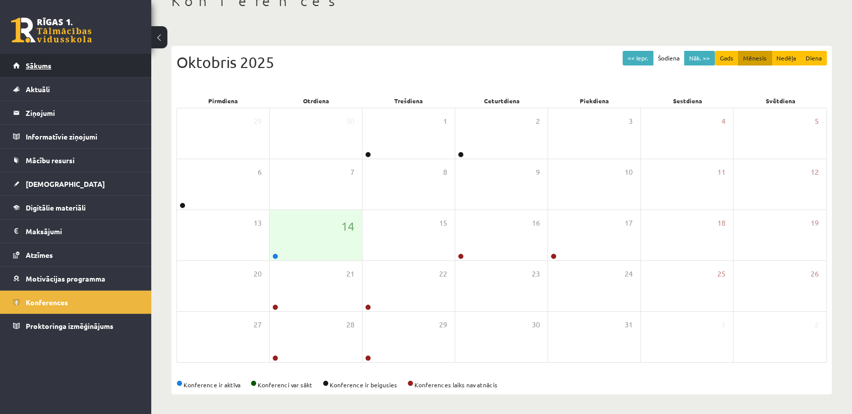
click at [72, 71] on link "Sākums" at bounding box center [76, 65] width 126 height 23
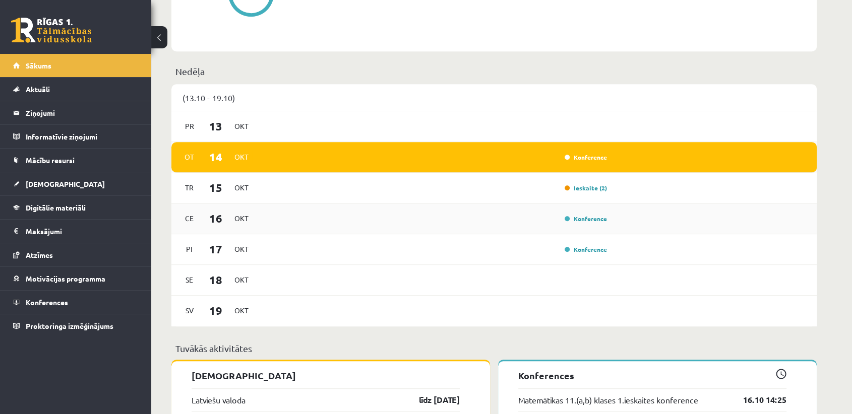
scroll to position [616, 0]
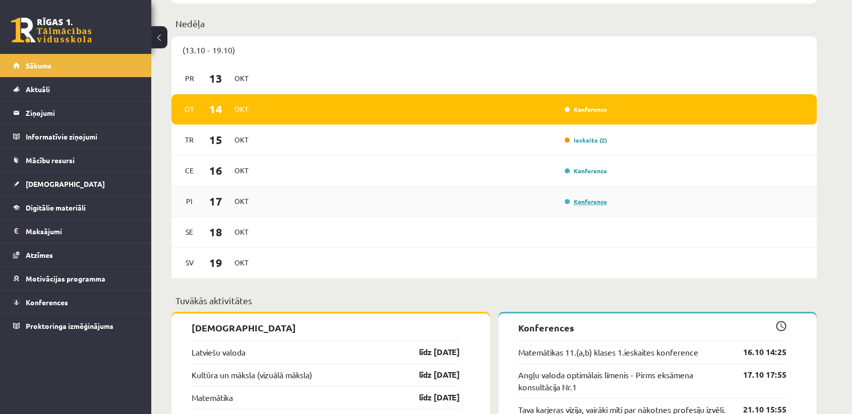
click at [593, 202] on link "Konference" at bounding box center [586, 202] width 42 height 8
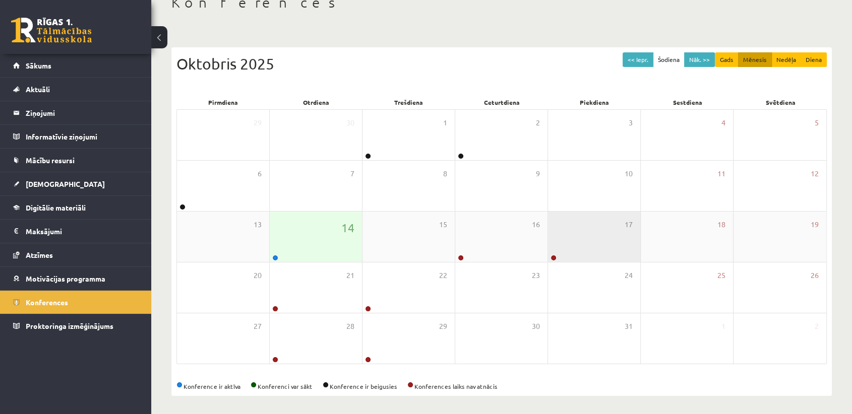
scroll to position [67, 0]
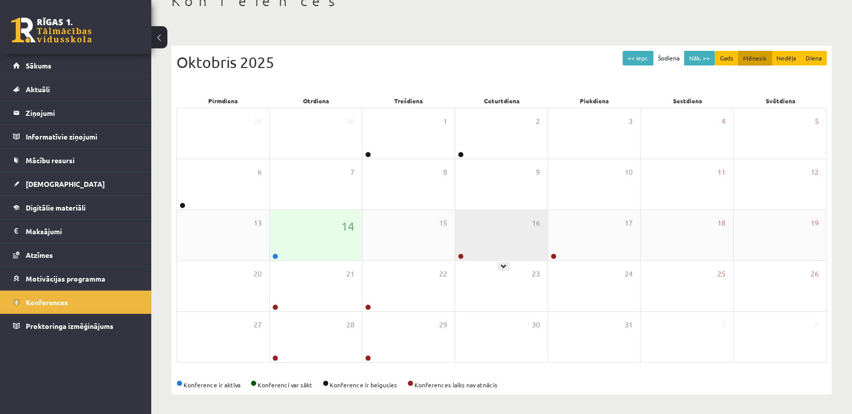
click at [479, 216] on div "16" at bounding box center [501, 235] width 92 height 50
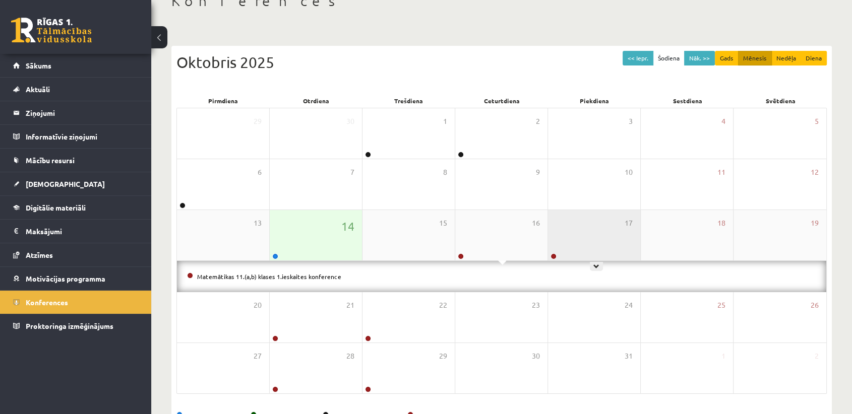
click at [573, 222] on div "17" at bounding box center [594, 235] width 92 height 50
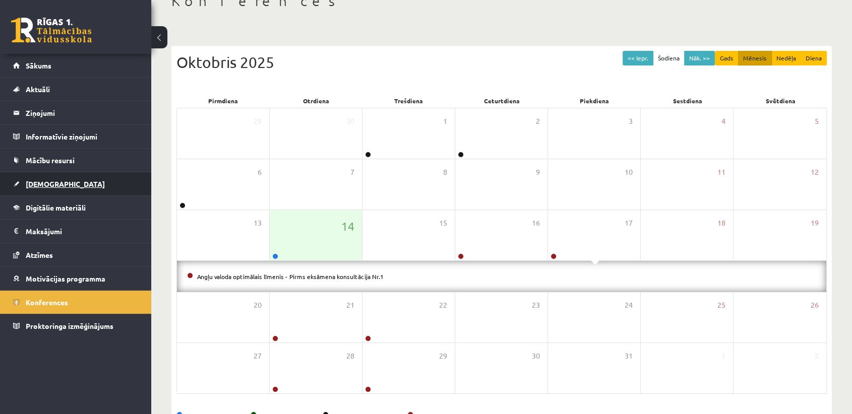
click at [106, 178] on link "[DEMOGRAPHIC_DATA]" at bounding box center [76, 183] width 126 height 23
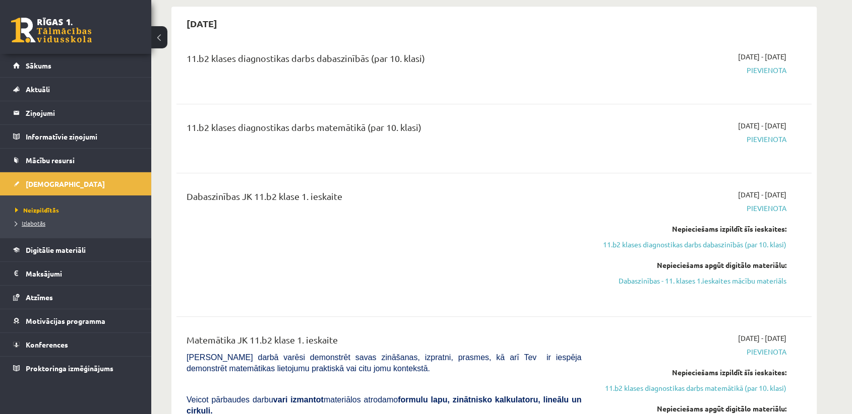
scroll to position [627, 0]
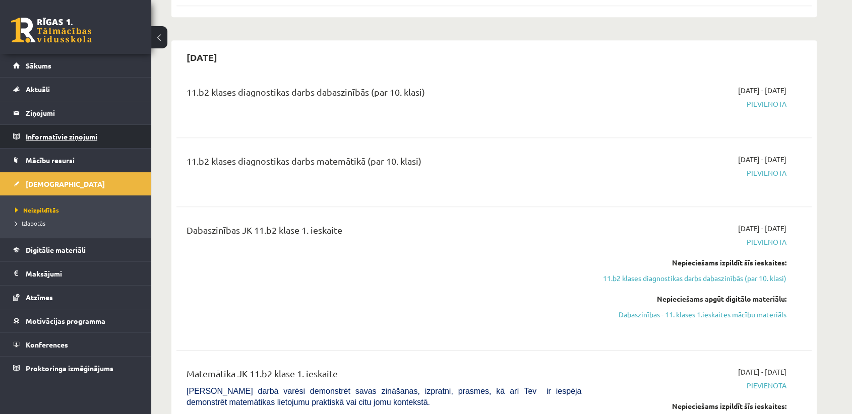
click at [79, 139] on legend "Informatīvie ziņojumi 0" at bounding box center [82, 136] width 113 height 23
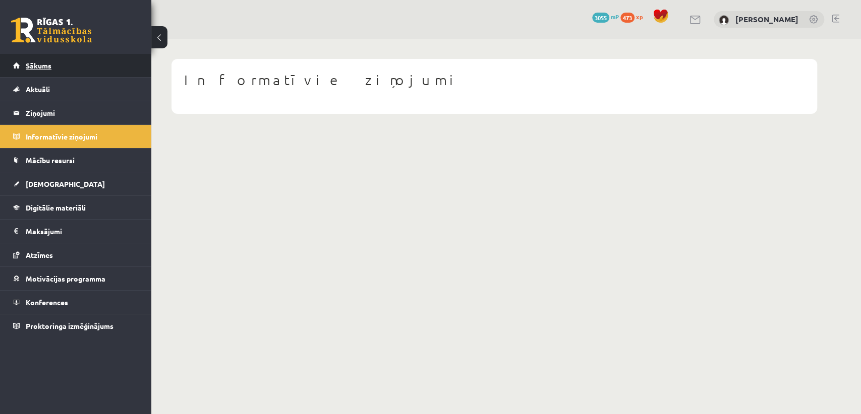
click at [83, 65] on link "Sākums" at bounding box center [76, 65] width 126 height 23
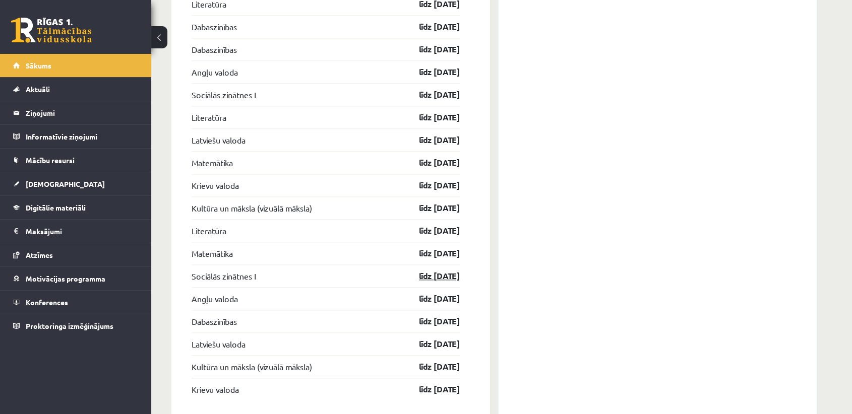
scroll to position [1262, 0]
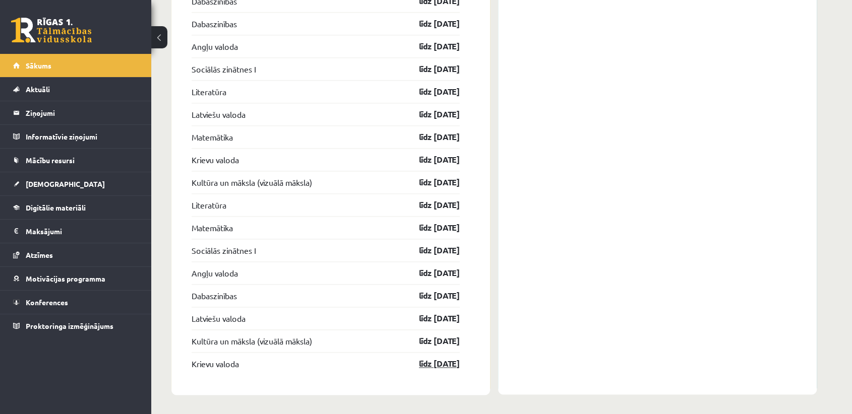
click at [450, 361] on link "līdz [DATE]" at bounding box center [430, 364] width 58 height 12
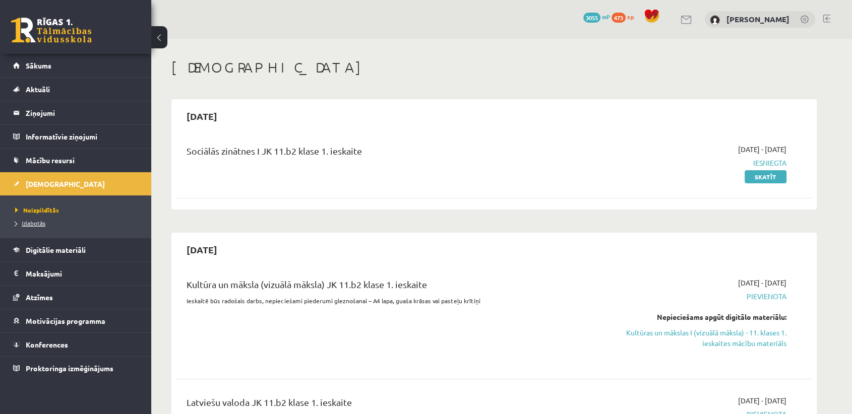
click at [36, 221] on span "Izlabotās" at bounding box center [30, 223] width 30 height 8
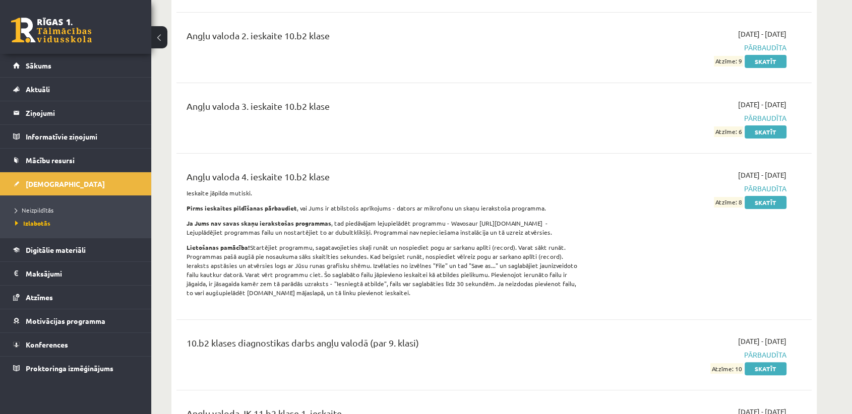
scroll to position [280, 0]
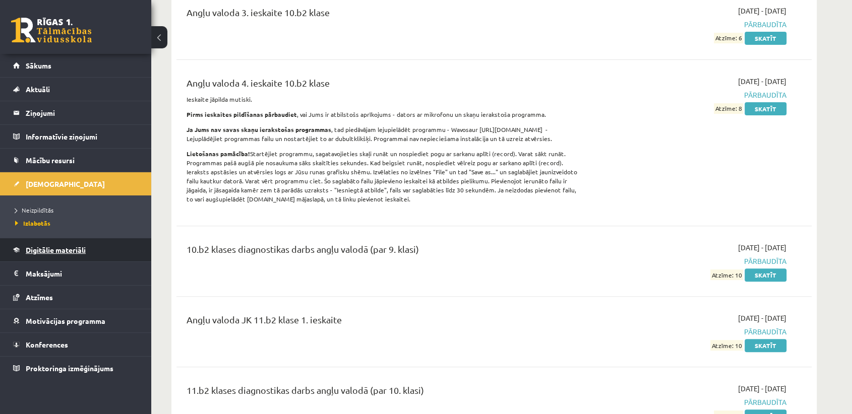
click at [51, 254] on link "Digitālie materiāli" at bounding box center [76, 249] width 126 height 23
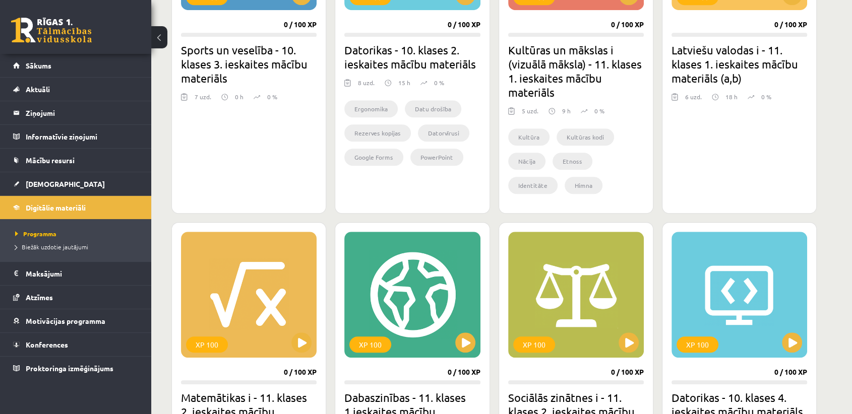
scroll to position [714, 0]
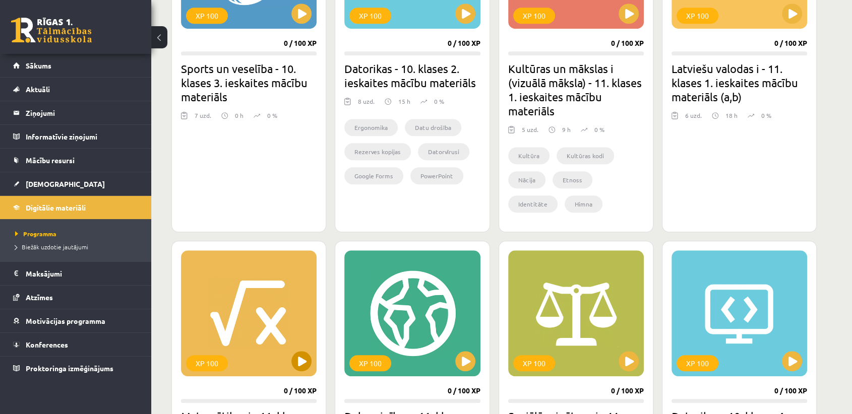
click at [270, 340] on div "XP 100" at bounding box center [249, 314] width 136 height 126
click at [226, 331] on div "XP 100" at bounding box center [249, 314] width 136 height 126
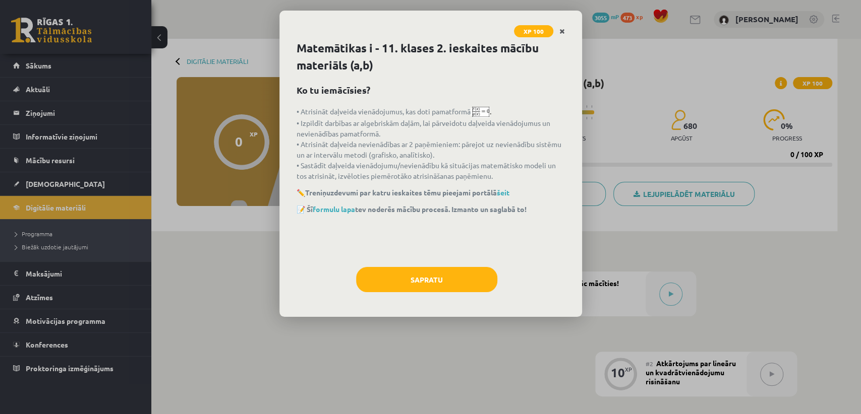
click at [558, 29] on link "Close" at bounding box center [562, 32] width 18 height 20
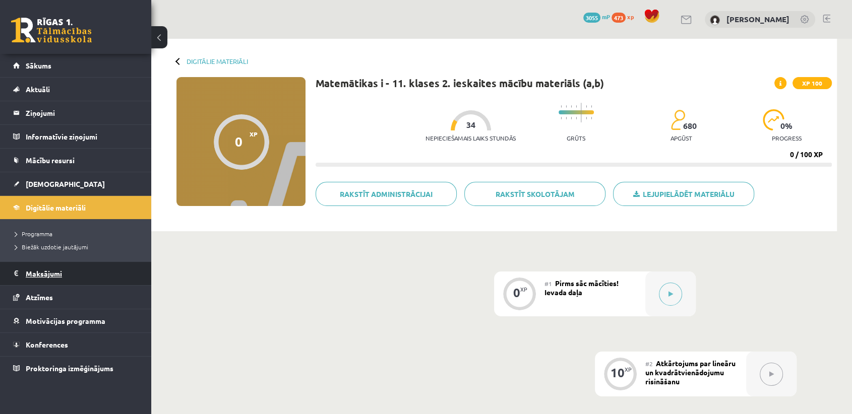
click at [109, 281] on legend "Maksājumi 0" at bounding box center [82, 273] width 113 height 23
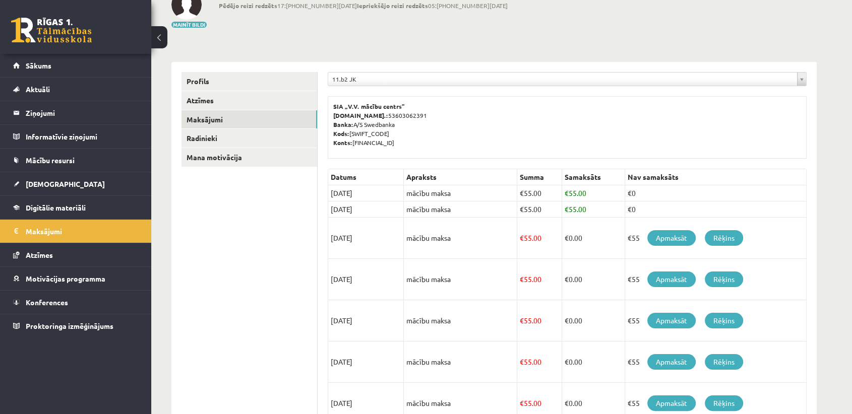
scroll to position [50, 0]
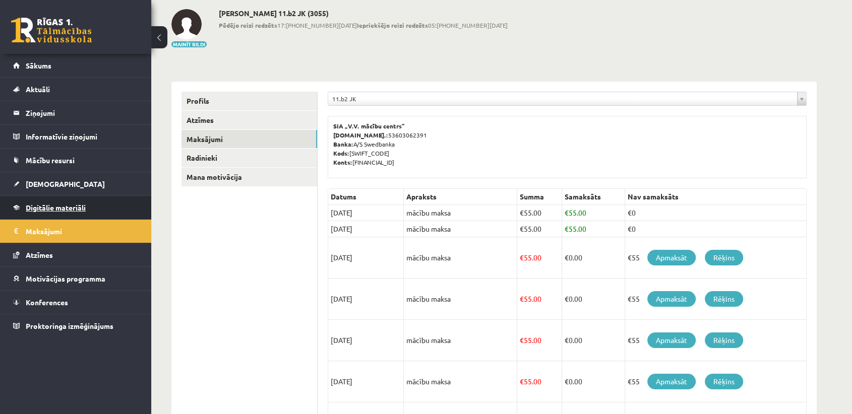
click at [72, 200] on link "Digitālie materiāli" at bounding box center [76, 207] width 126 height 23
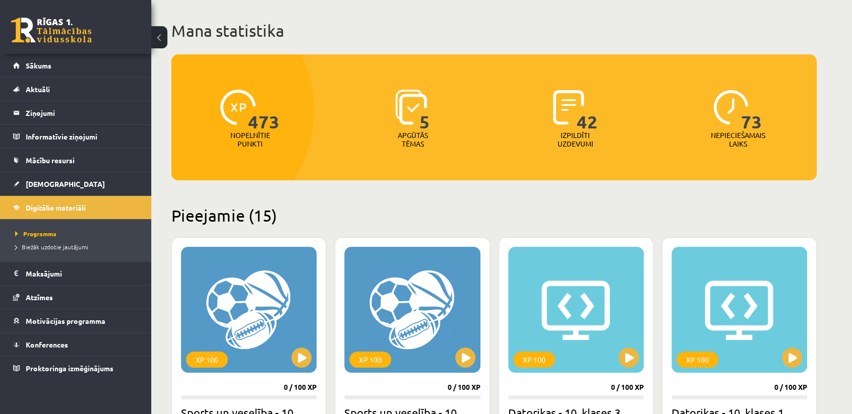
click at [74, 177] on link "[DEMOGRAPHIC_DATA]" at bounding box center [76, 183] width 126 height 23
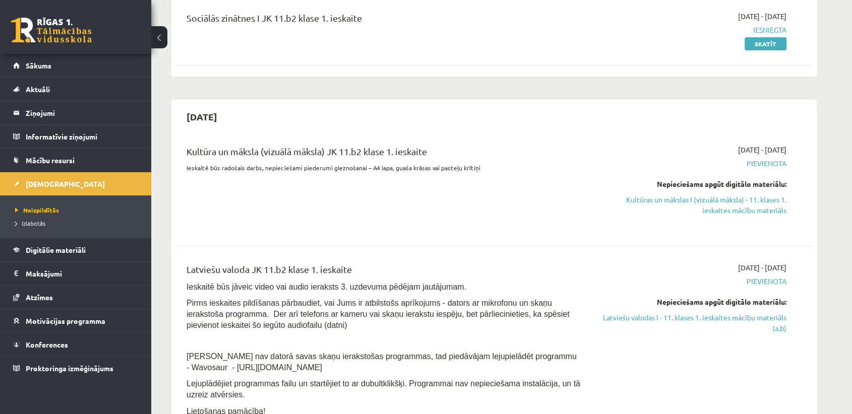
scroll to position [168, 0]
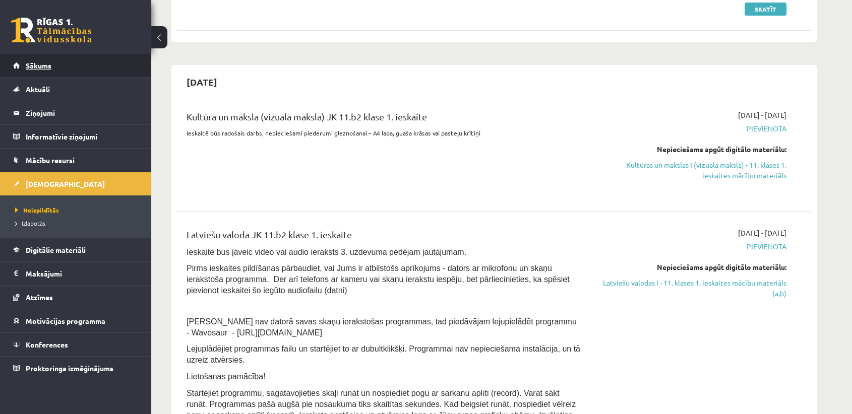
click at [89, 61] on link "Sākums" at bounding box center [76, 65] width 126 height 23
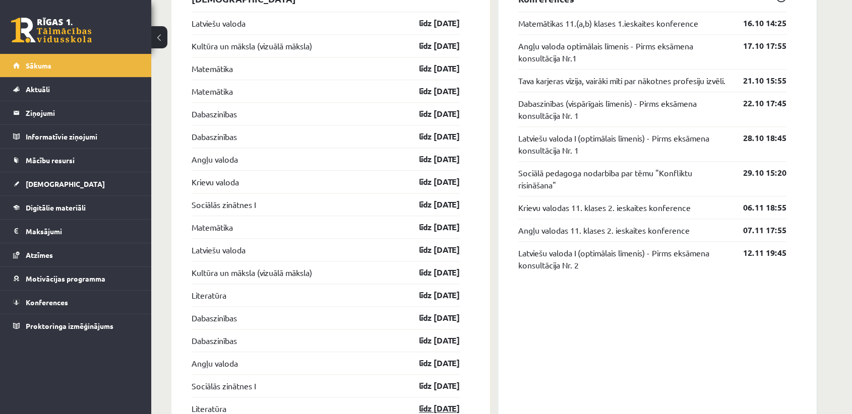
scroll to position [952, 0]
